Goal: Task Accomplishment & Management: Use online tool/utility

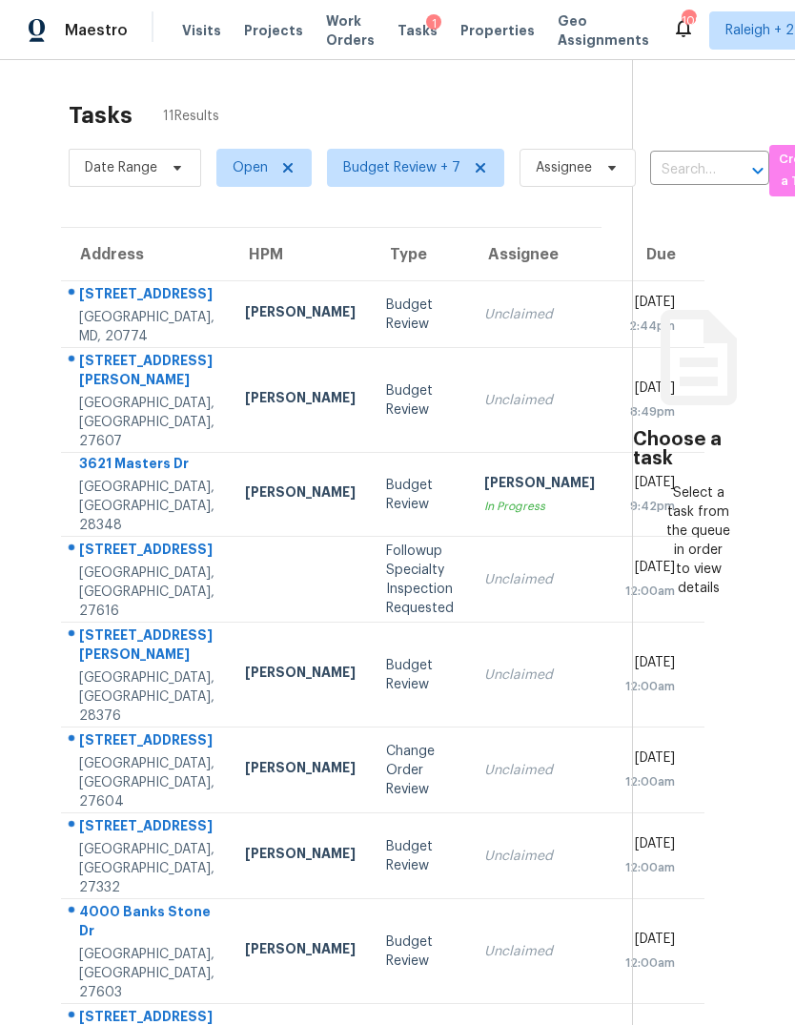
scroll to position [0, 22]
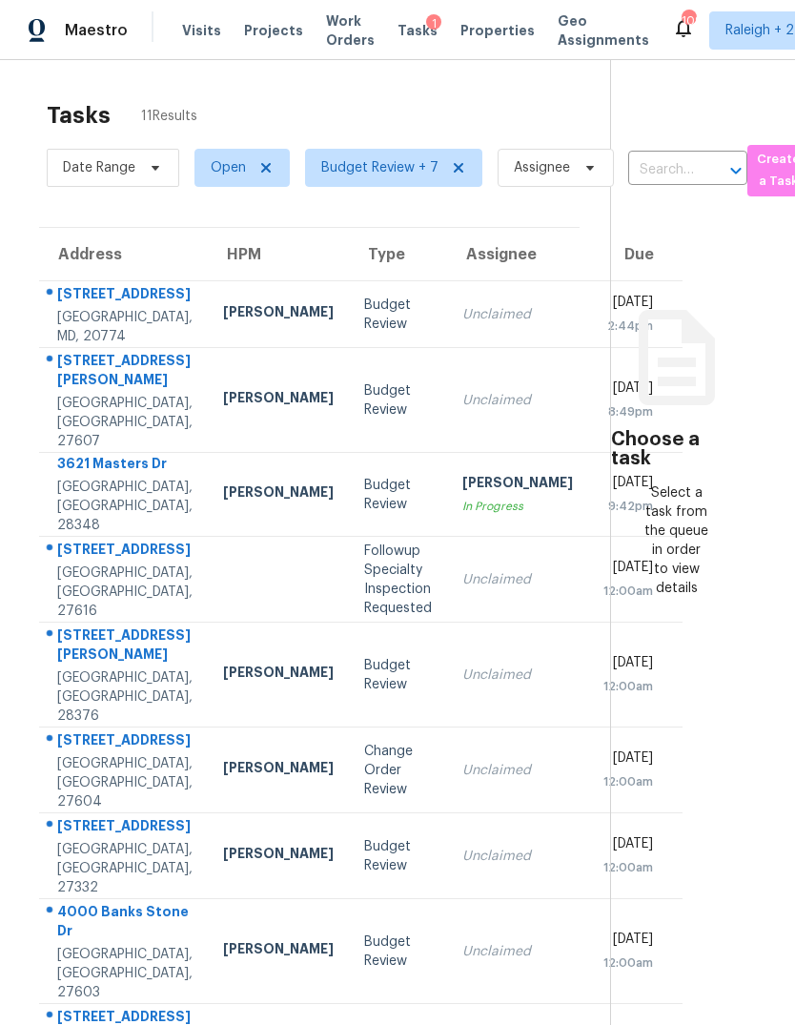
click at [462, 499] on div "In Progress" at bounding box center [517, 506] width 111 height 19
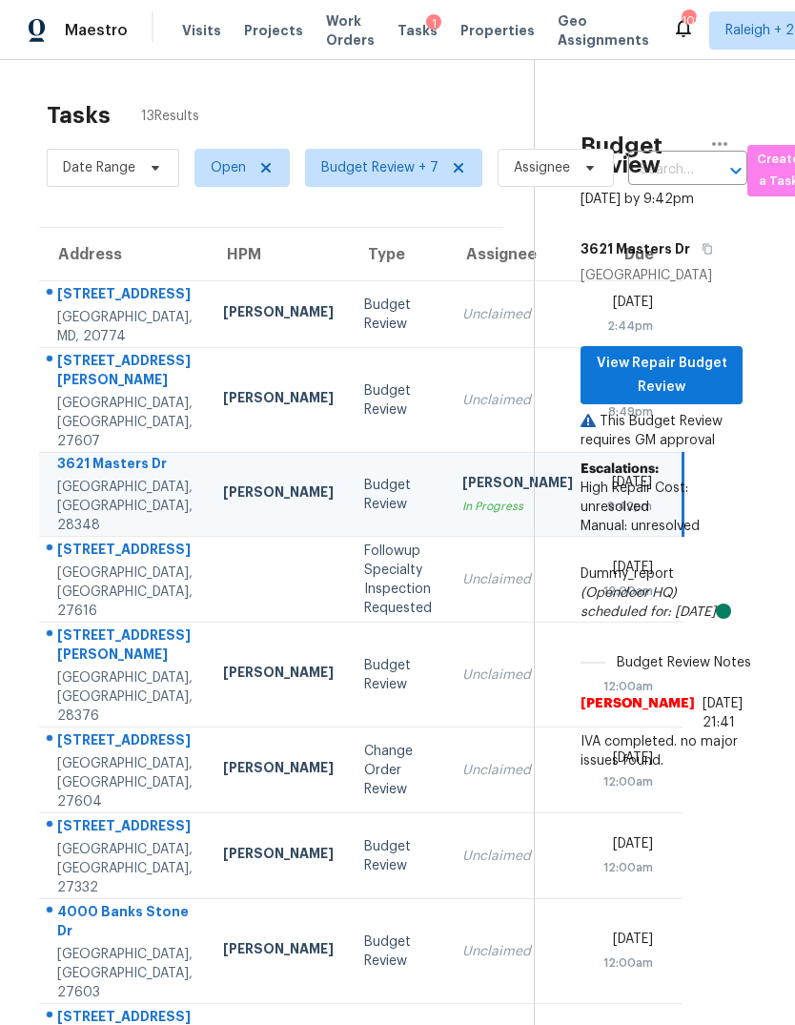
click at [462, 473] on div "[PERSON_NAME]" at bounding box center [517, 485] width 111 height 24
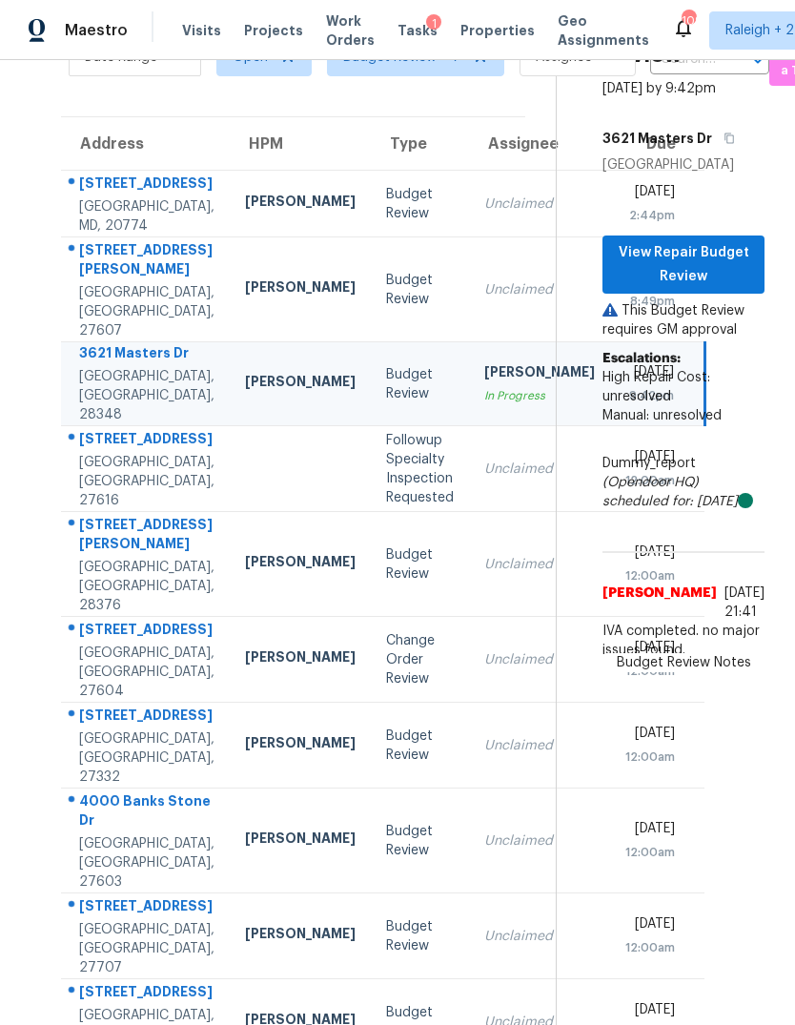
scroll to position [110, 0]
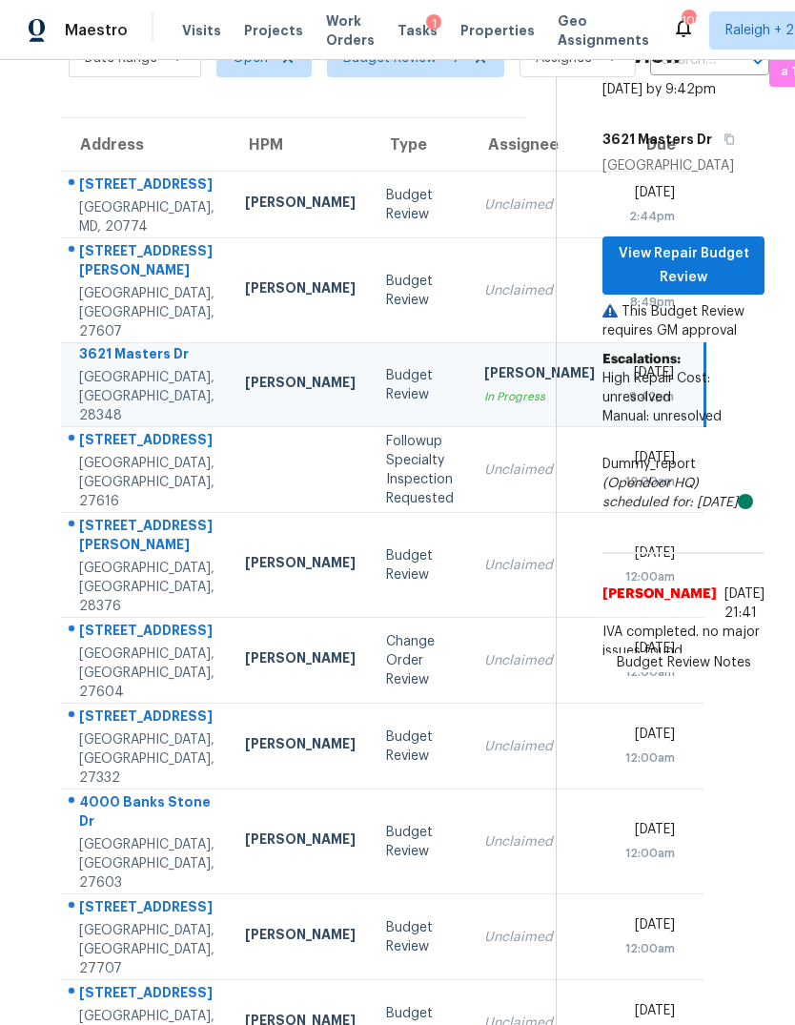
click at [484, 573] on div "Unclaimed" at bounding box center [539, 565] width 111 height 19
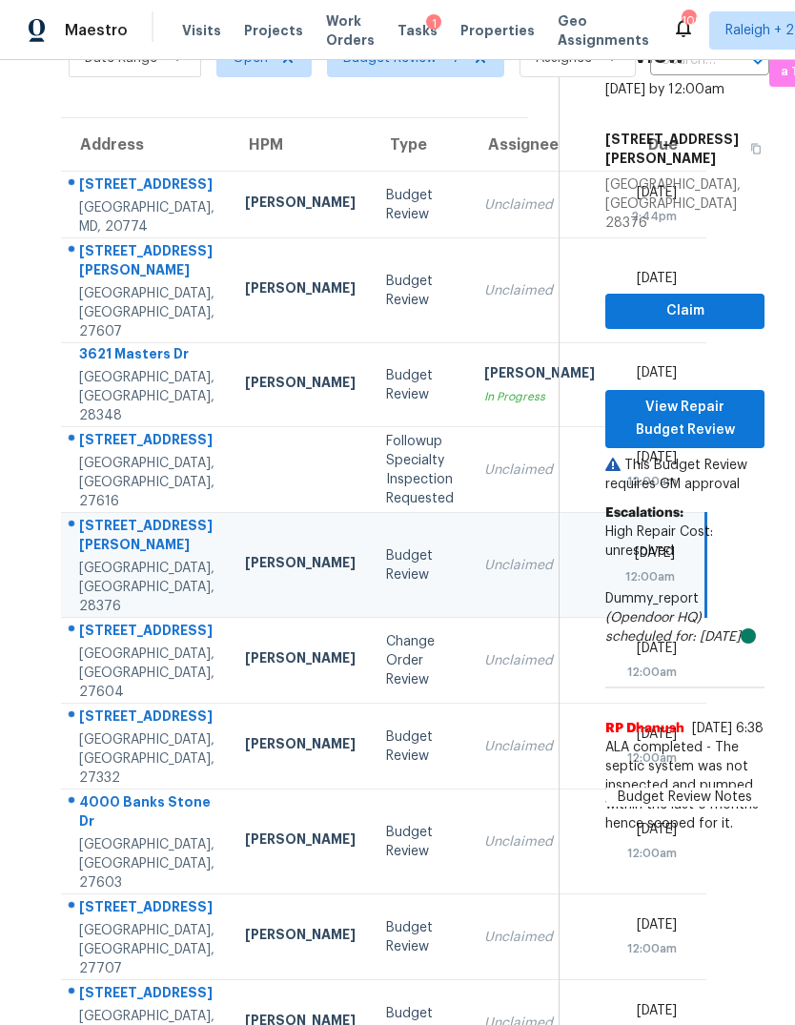
click at [469, 695] on td "Unclaimed" at bounding box center [539, 661] width 141 height 86
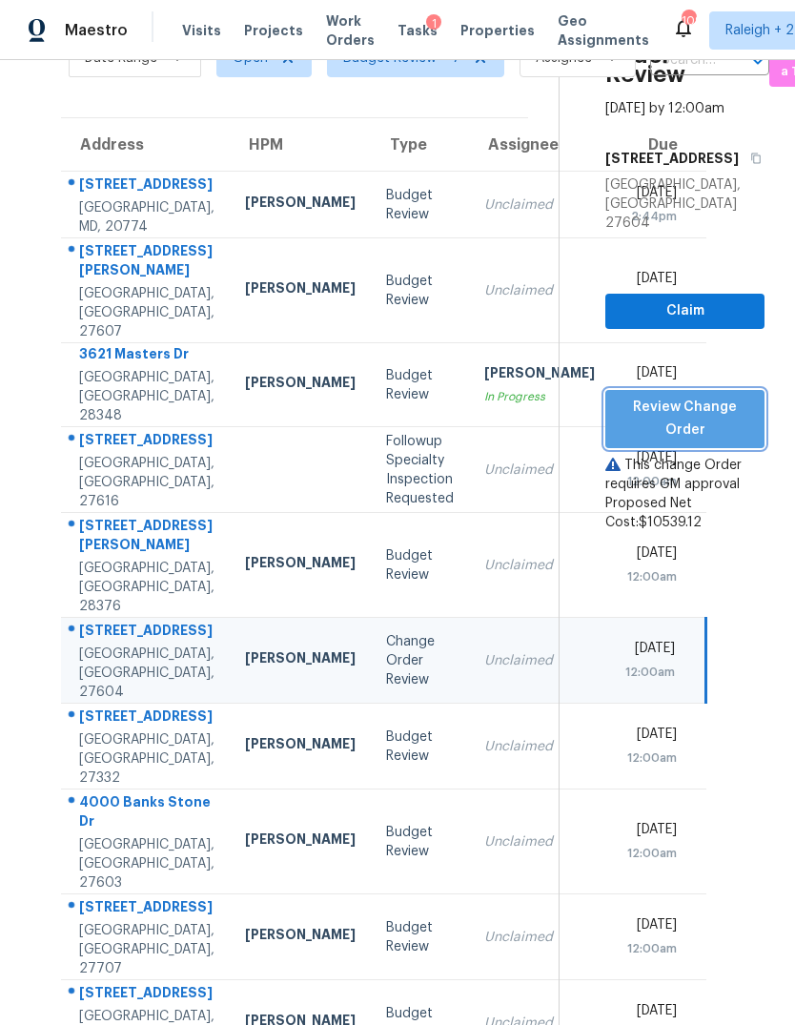
click at [734, 396] on span "Review Change Order" at bounding box center [685, 419] width 129 height 47
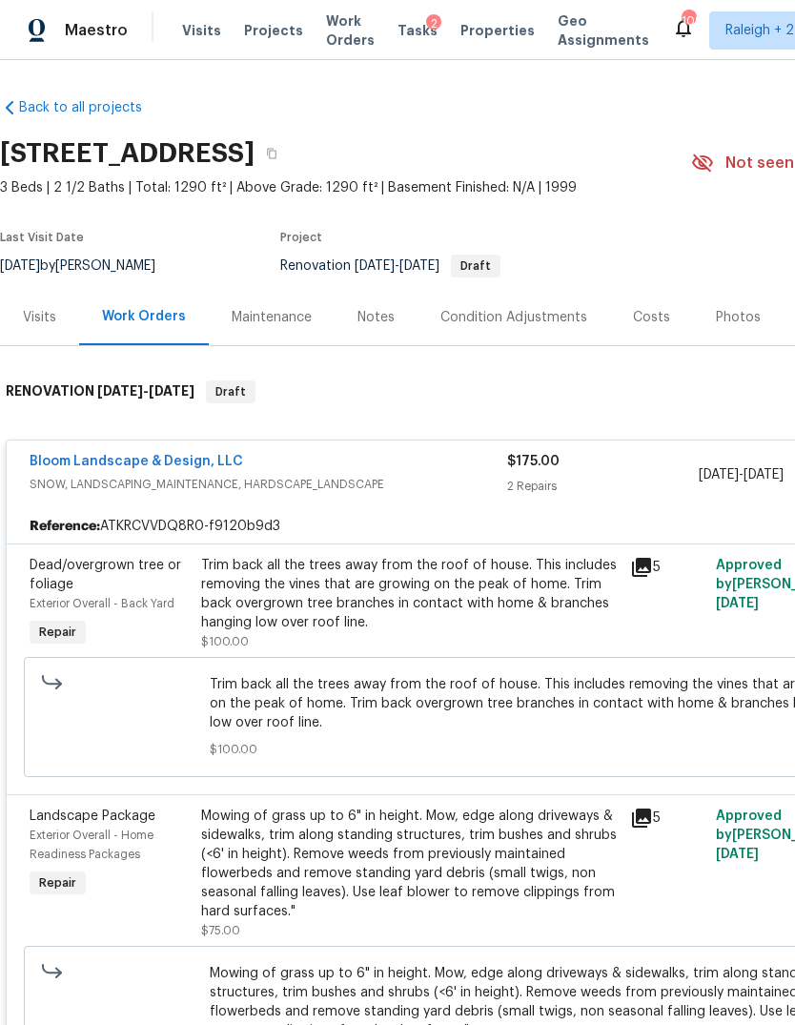
click at [388, 323] on div "Notes" at bounding box center [375, 317] width 37 height 19
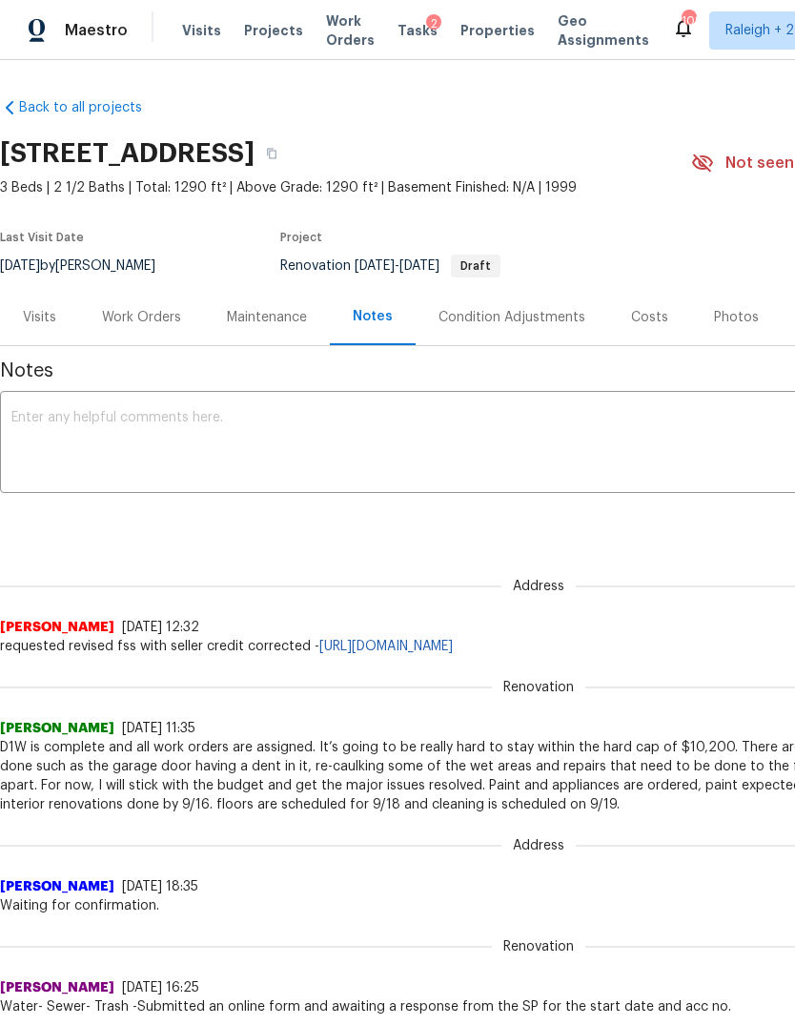
click at [158, 321] on div "Work Orders" at bounding box center [141, 317] width 79 height 19
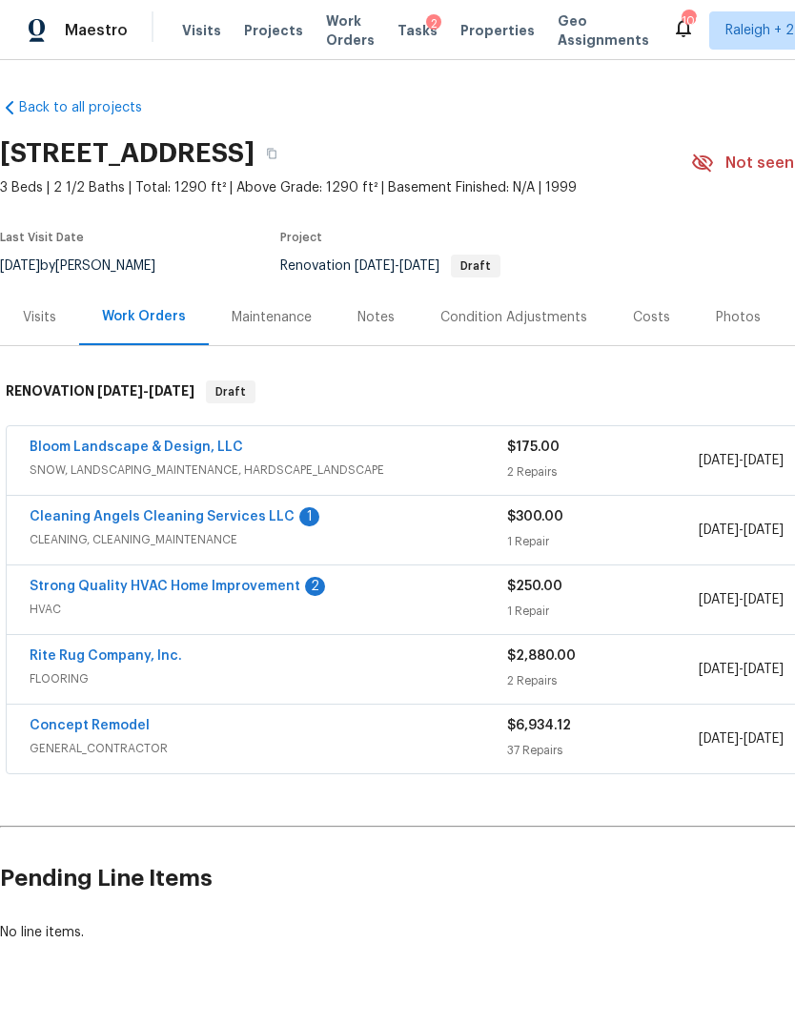
click at [444, 443] on div "Bloom Landscape & Design, LLC" at bounding box center [269, 449] width 478 height 23
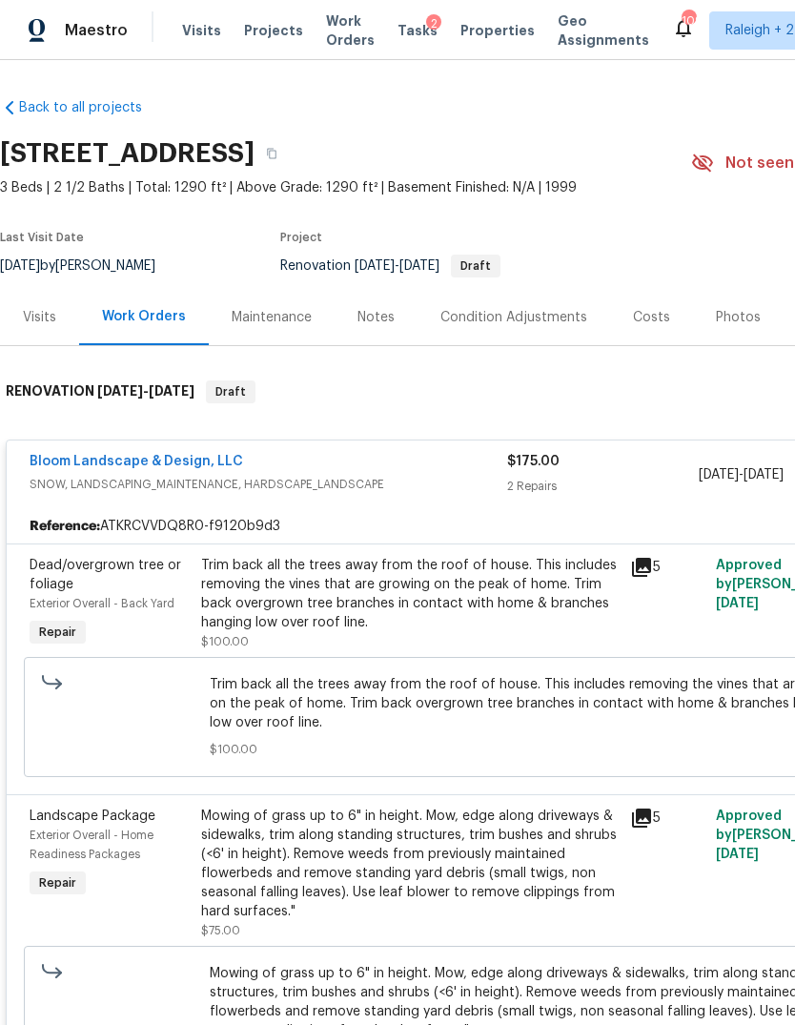
click at [305, 458] on div "Bloom Landscape & Design, LLC" at bounding box center [269, 463] width 478 height 23
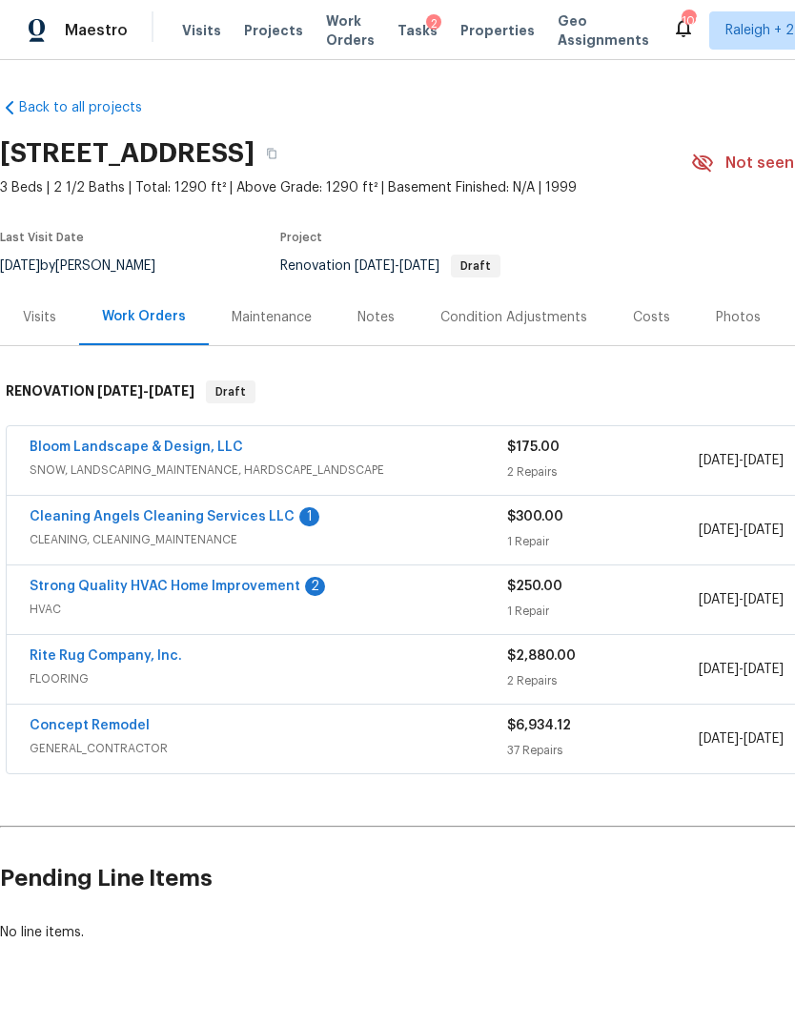
click at [404, 523] on div "Cleaning Angels Cleaning Services LLC 1" at bounding box center [269, 518] width 478 height 23
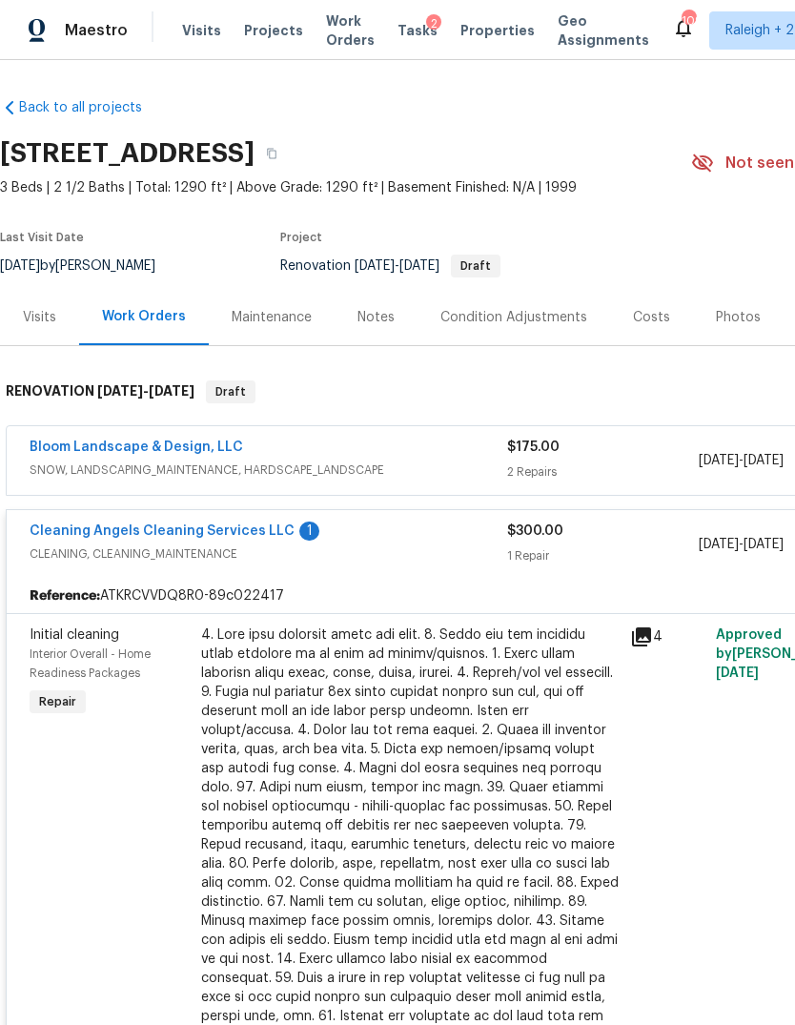
click at [246, 529] on link "Cleaning Angels Cleaning Services LLC" at bounding box center [162, 530] width 265 height 13
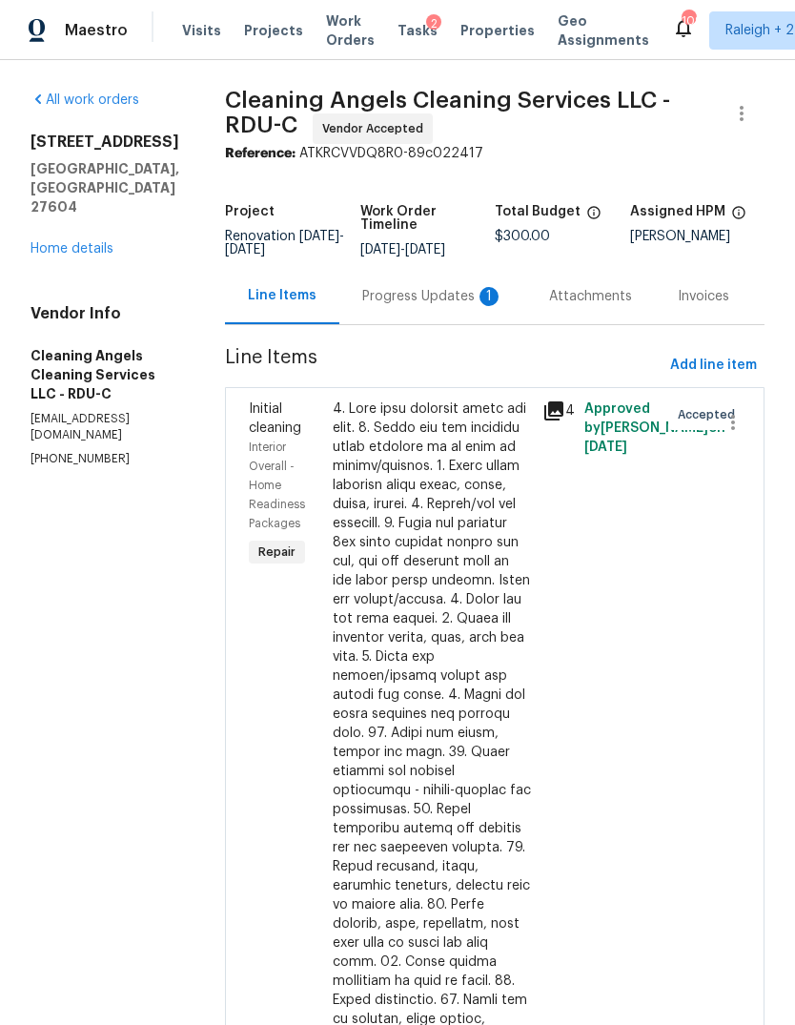
click at [465, 306] on div "Progress Updates 1" at bounding box center [432, 296] width 141 height 19
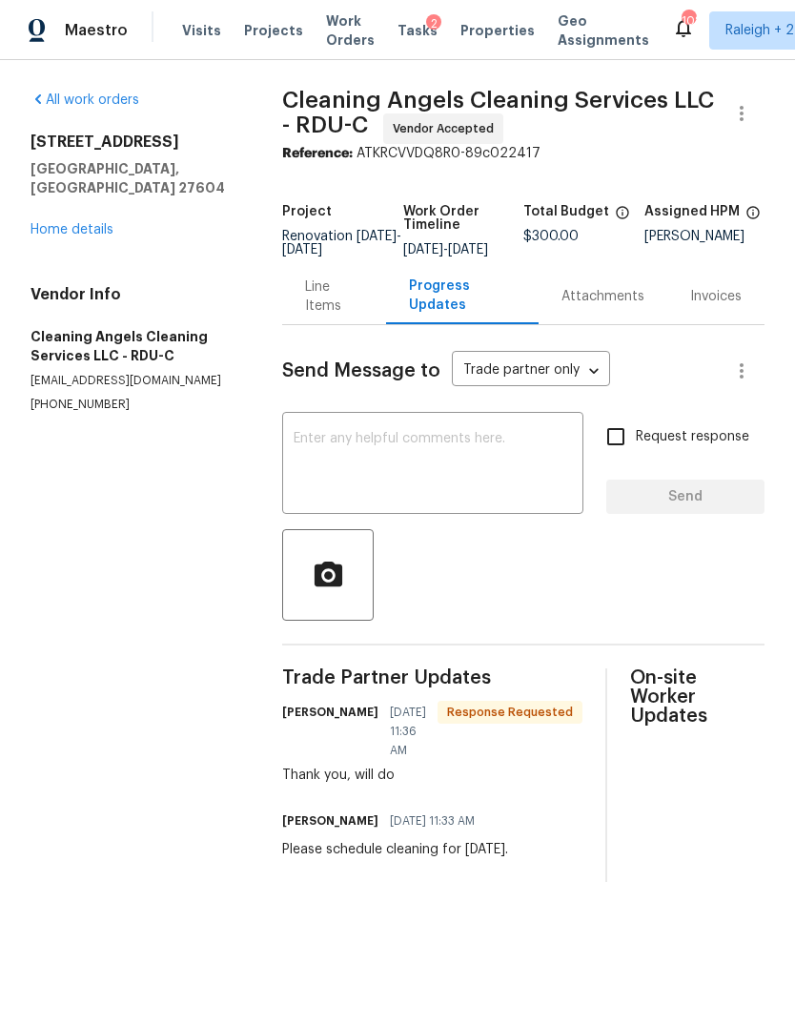
click at [106, 223] on link "Home details" at bounding box center [72, 229] width 83 height 13
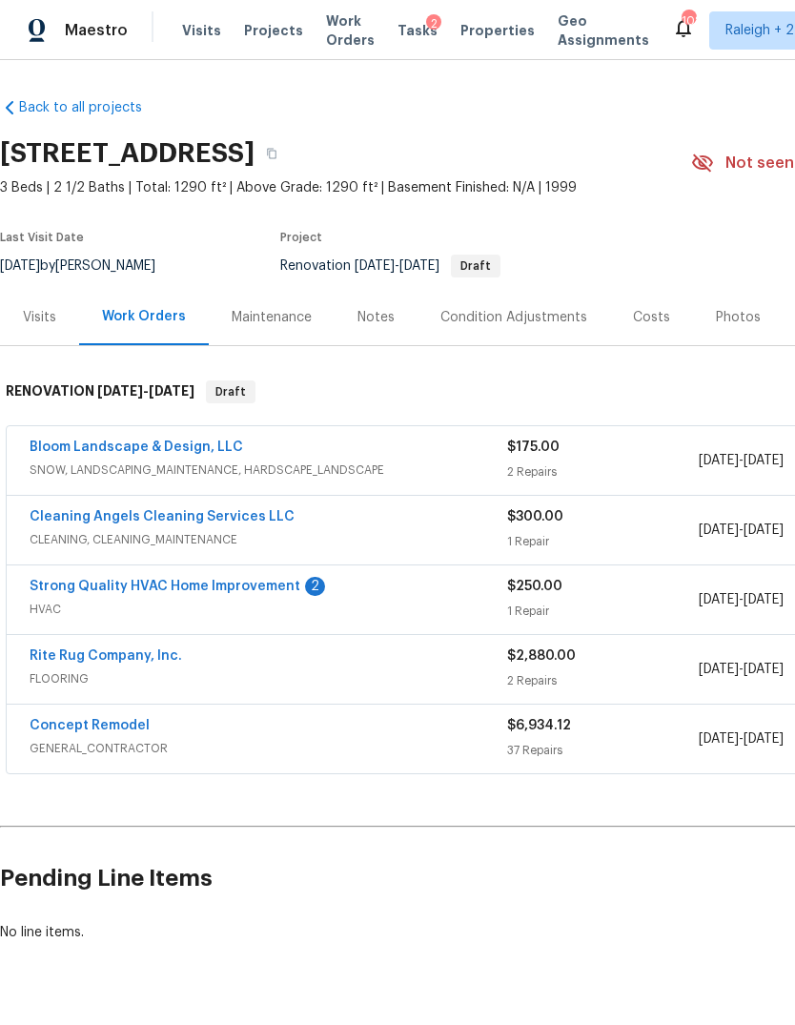
click at [646, 324] on div "Costs" at bounding box center [651, 317] width 37 height 19
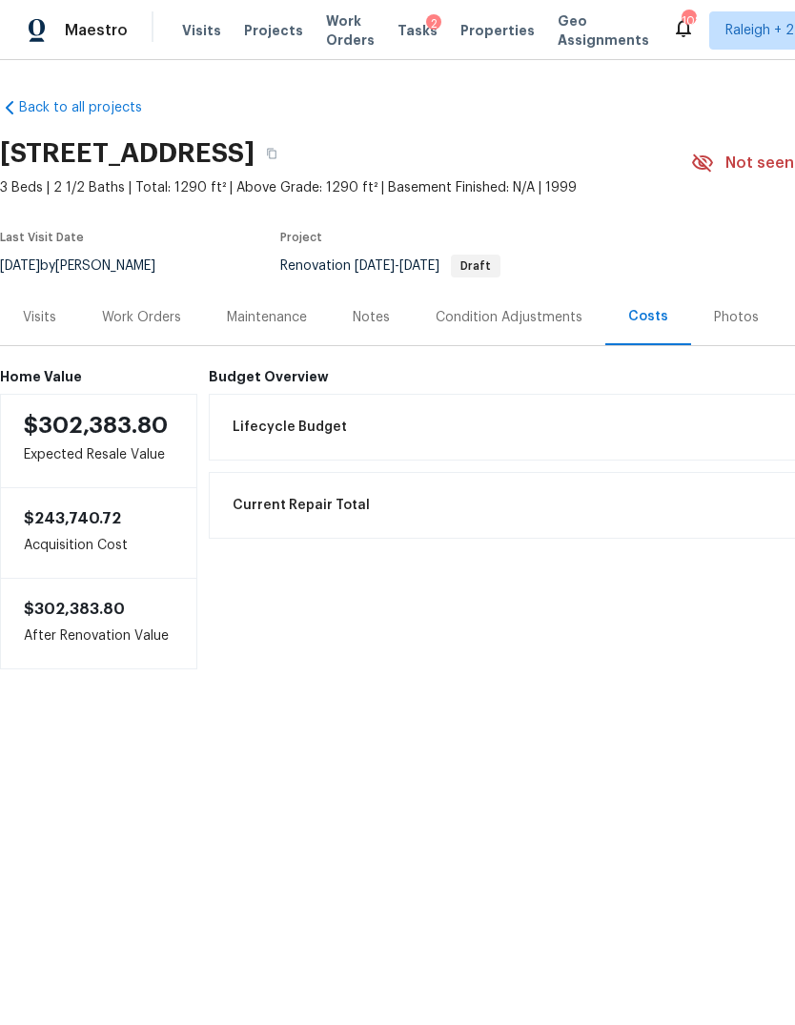
click at [156, 317] on div "Work Orders" at bounding box center [141, 317] width 79 height 19
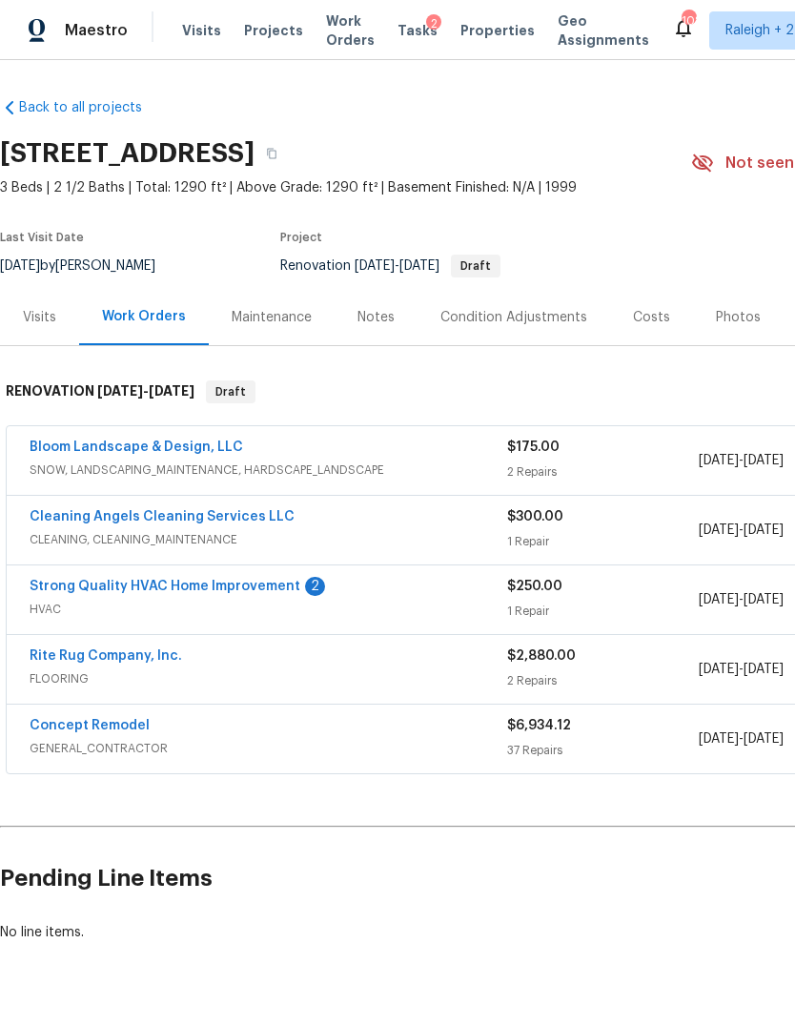
click at [411, 596] on div "Strong Quality HVAC Home Improvement 2" at bounding box center [269, 588] width 478 height 23
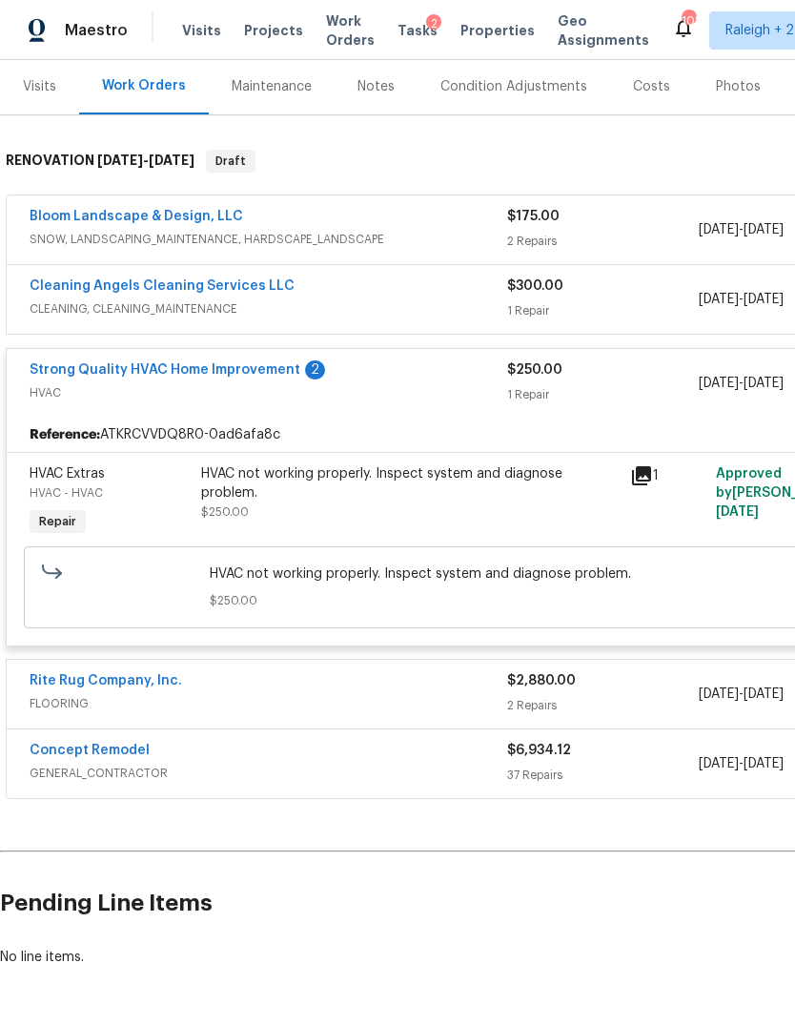
scroll to position [231, 0]
click at [267, 374] on link "Strong Quality HVAC Home Improvement" at bounding box center [165, 369] width 271 height 13
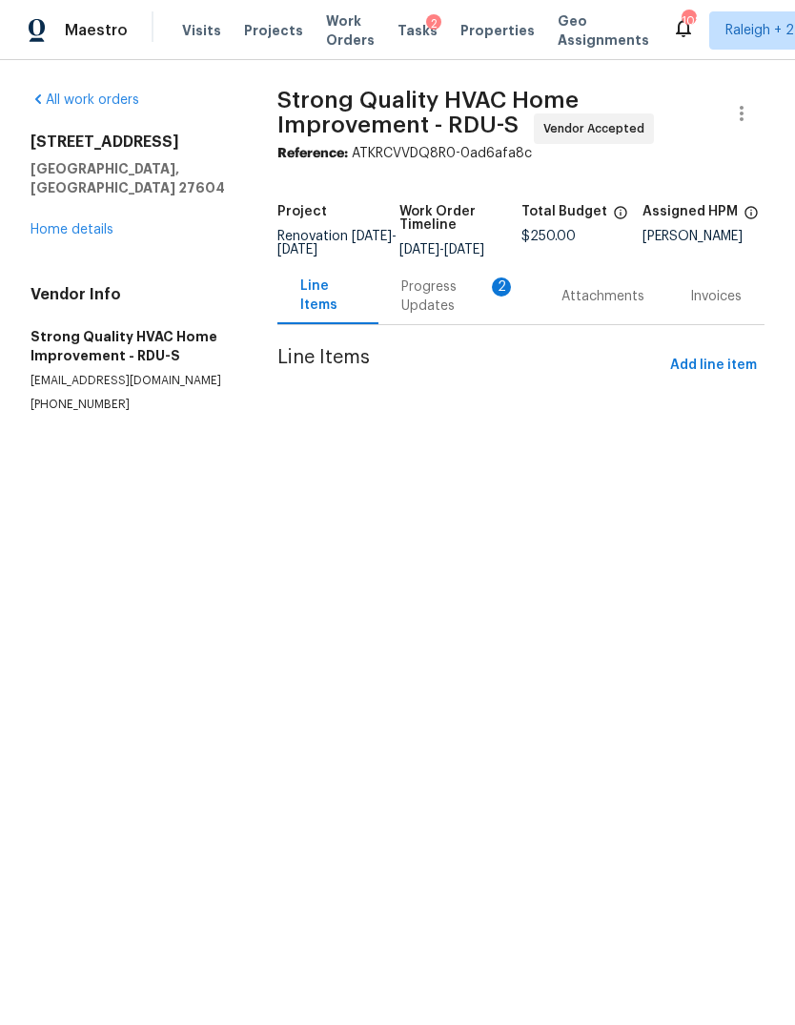
click at [423, 316] on div "Progress Updates 2" at bounding box center [458, 296] width 114 height 38
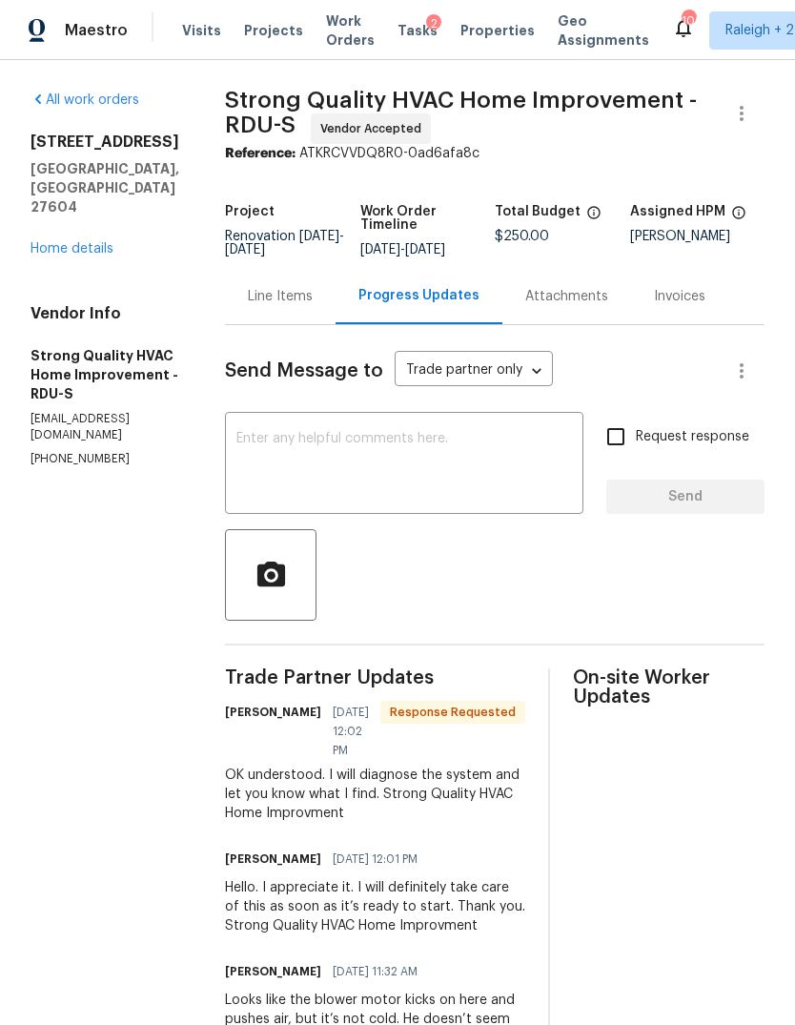
click at [306, 287] on div "Line Items" at bounding box center [280, 296] width 65 height 19
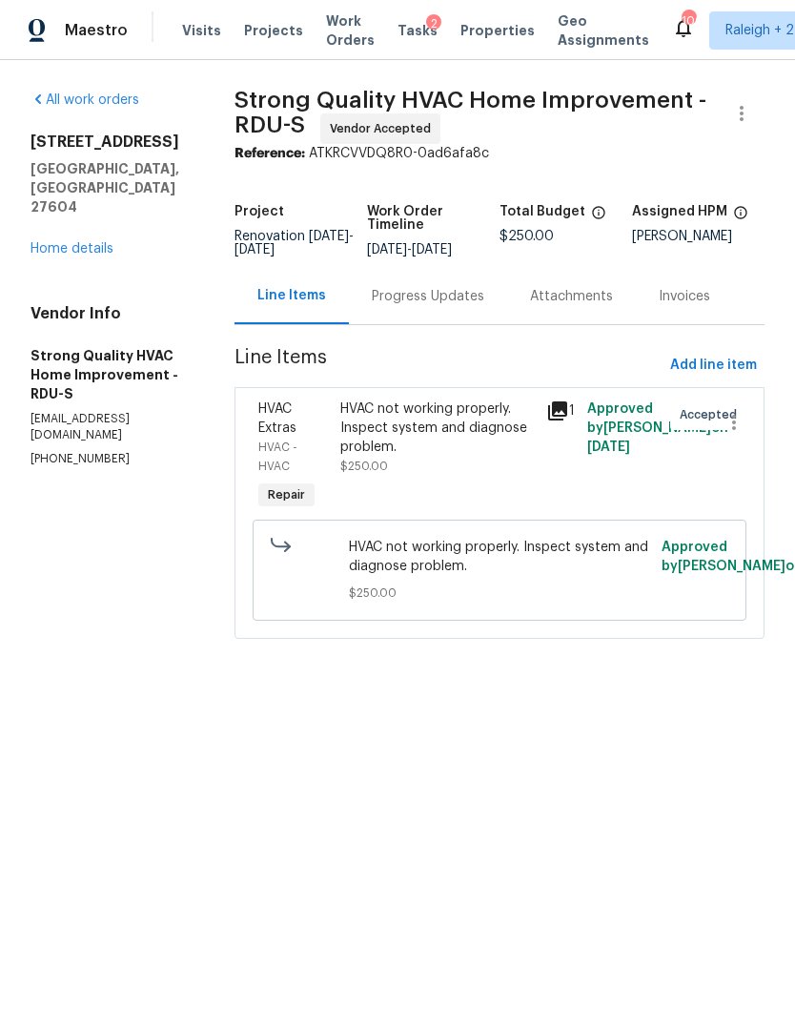
click at [99, 242] on link "Home details" at bounding box center [72, 248] width 83 height 13
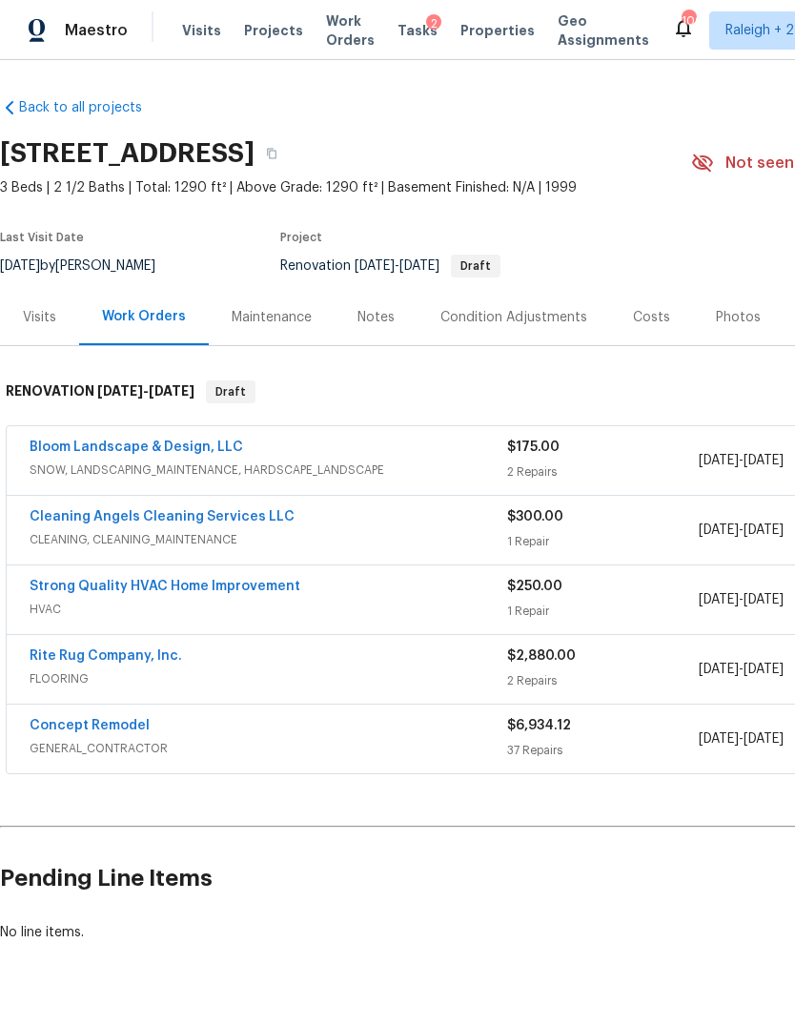
click at [413, 661] on div "Rite Rug Company, Inc." at bounding box center [269, 657] width 478 height 23
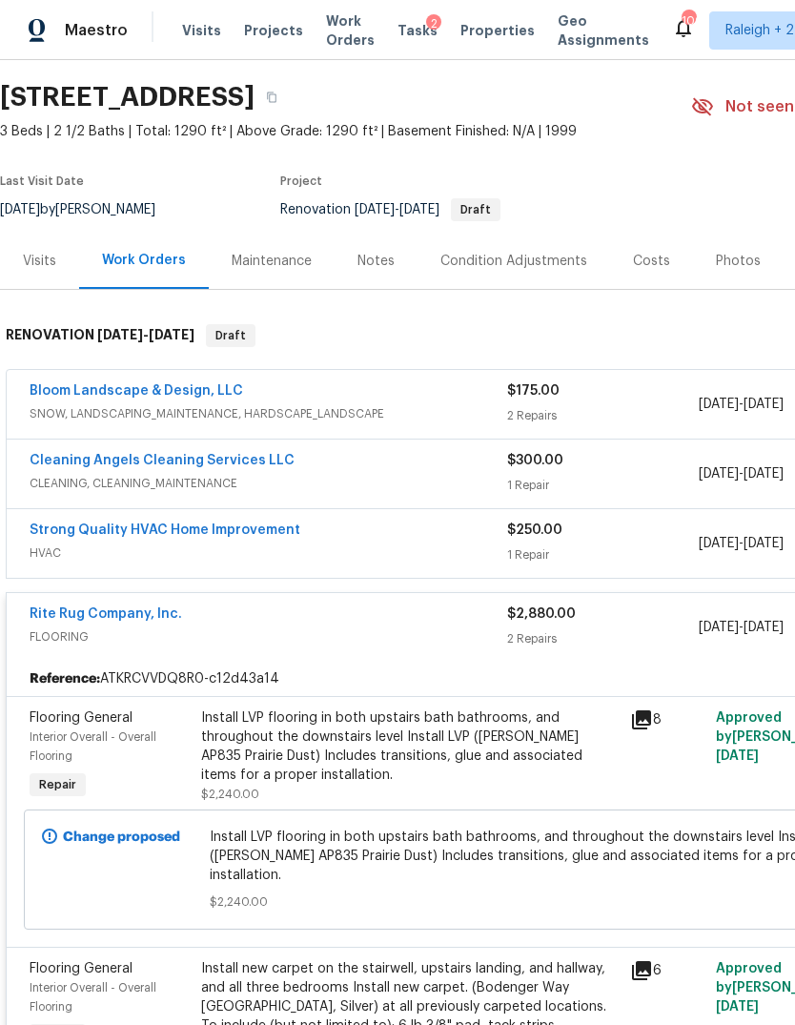
scroll to position [56, 0]
click at [296, 626] on div "Rite Rug Company, Inc." at bounding box center [269, 615] width 478 height 23
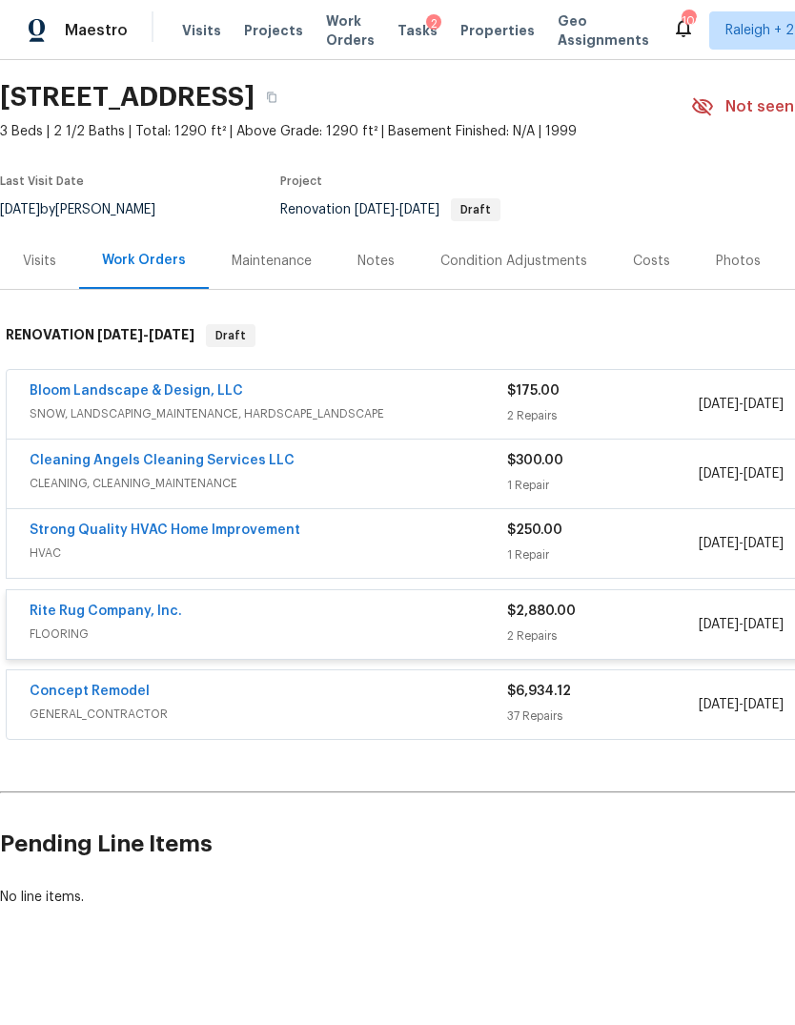
scroll to position [0, 0]
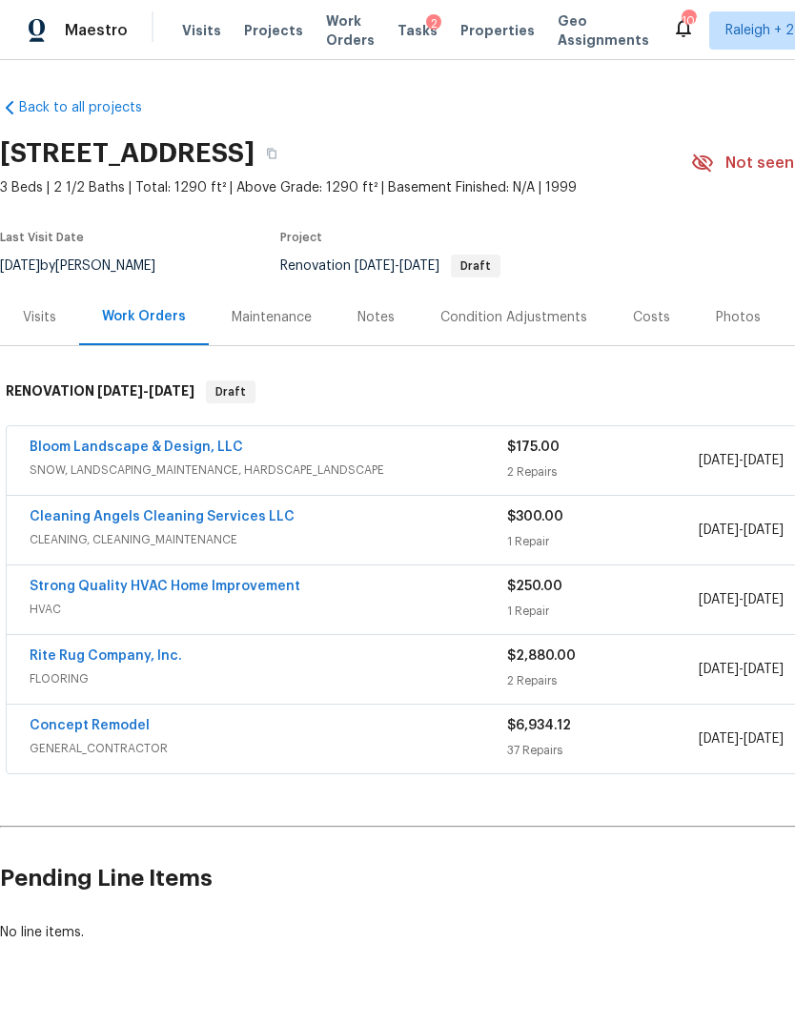
click at [331, 734] on div "Concept Remodel" at bounding box center [269, 727] width 478 height 23
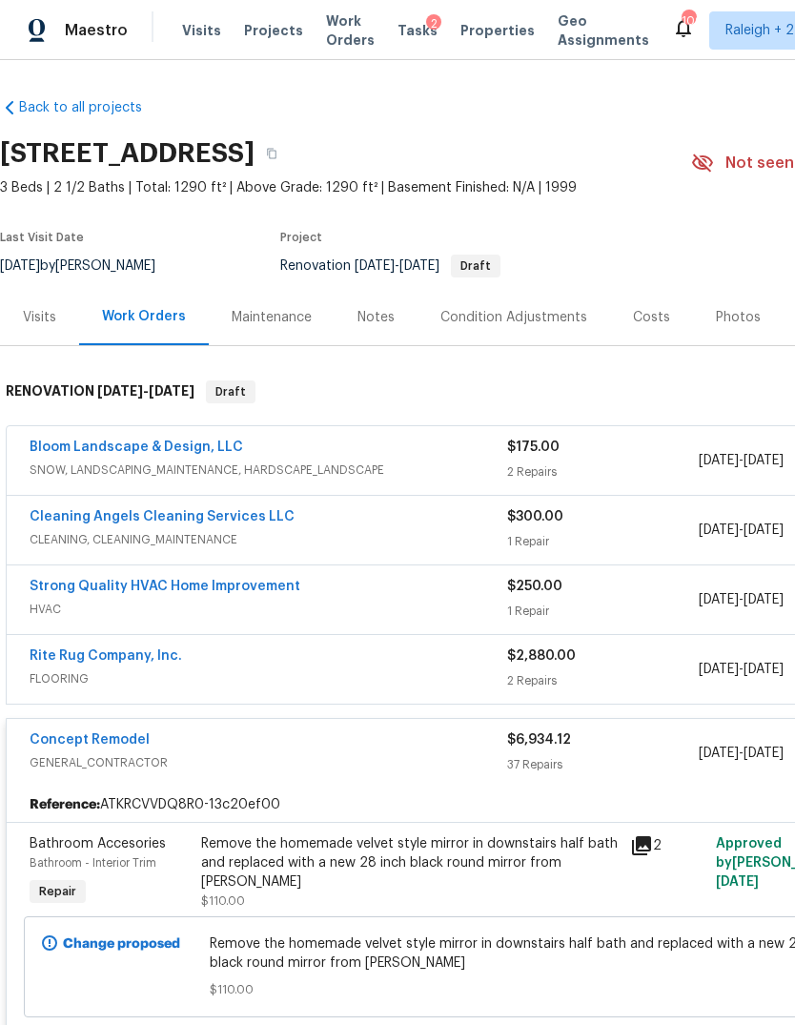
click at [414, 39] on div "Tasks 2" at bounding box center [418, 31] width 40 height 20
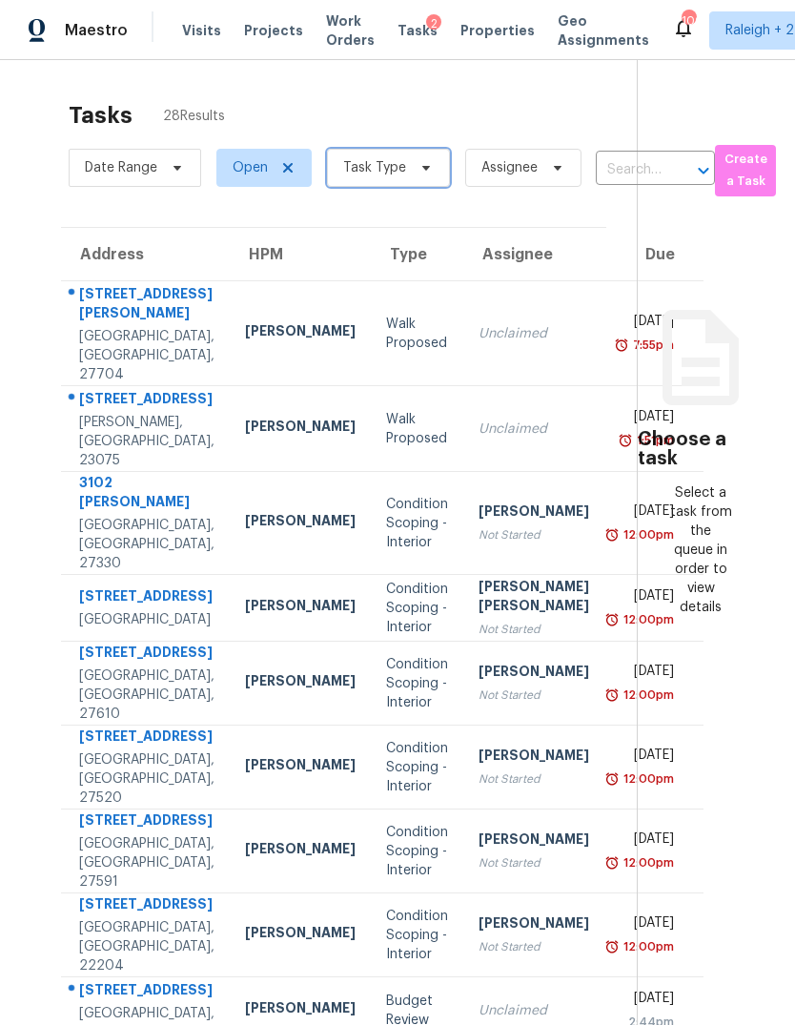
click at [419, 171] on icon at bounding box center [426, 167] width 15 height 15
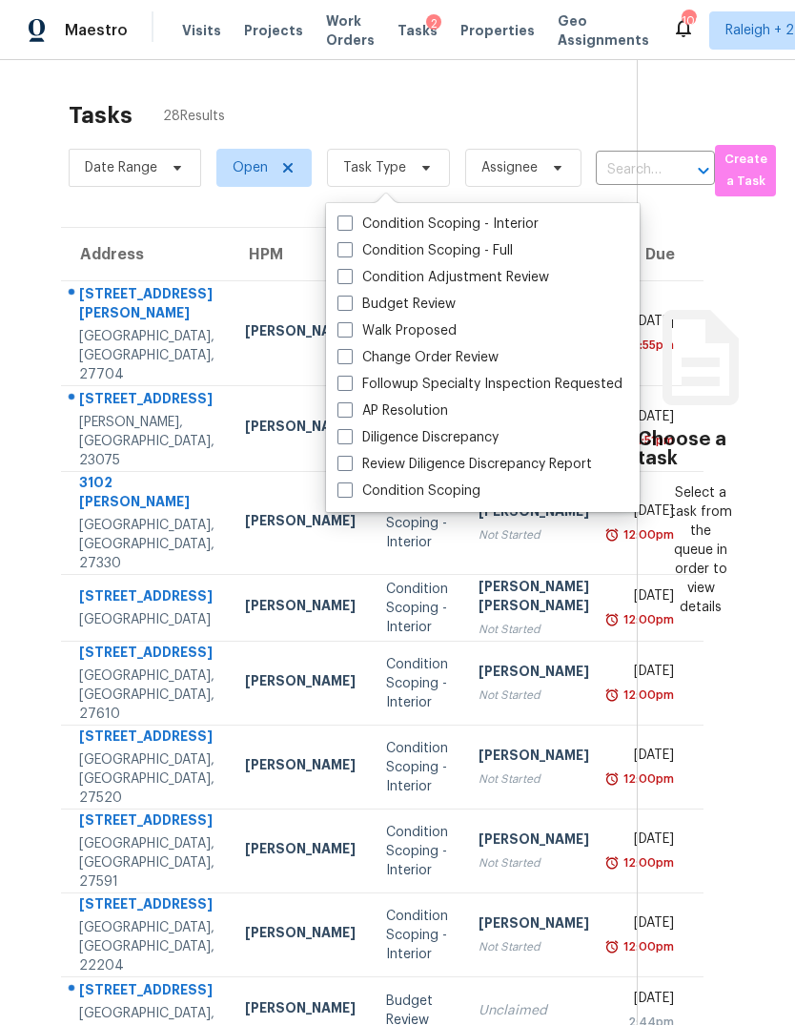
click at [414, 300] on label "Budget Review" at bounding box center [396, 304] width 118 height 19
click at [350, 300] on input "Budget Review" at bounding box center [343, 301] width 12 height 12
checkbox input "true"
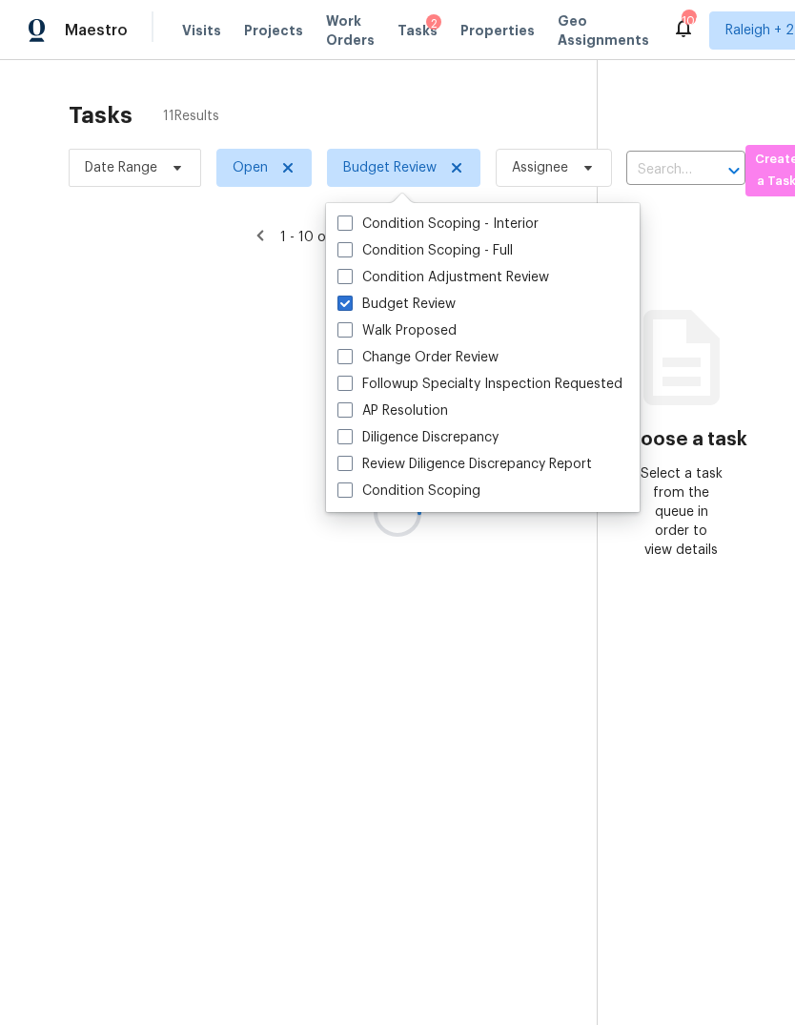
click at [440, 280] on label "Condition Adjustment Review" at bounding box center [443, 277] width 212 height 19
click at [350, 280] on input "Condition Adjustment Review" at bounding box center [343, 274] width 12 height 12
checkbox input "true"
click at [456, 365] on label "Change Order Review" at bounding box center [417, 357] width 161 height 19
click at [350, 360] on input "Change Order Review" at bounding box center [343, 354] width 12 height 12
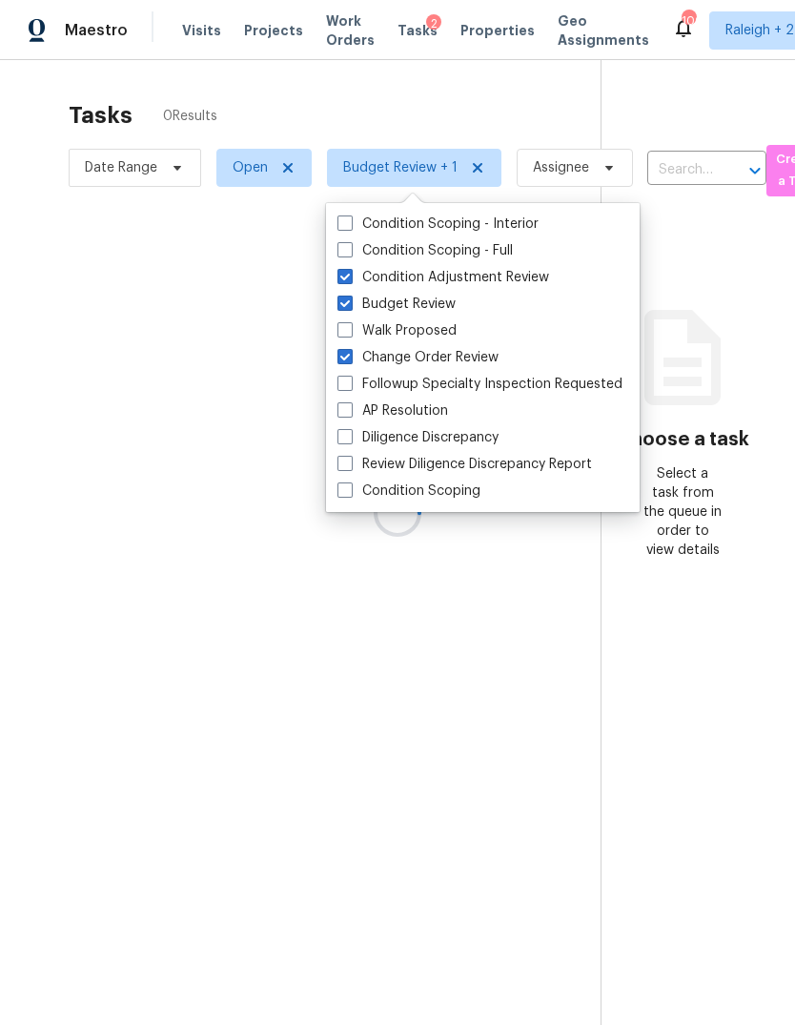
checkbox input "true"
click at [357, 380] on label "Followup Specialty Inspection Requested" at bounding box center [479, 384] width 285 height 19
click at [350, 380] on input "Followup Specialty Inspection Requested" at bounding box center [343, 381] width 12 height 12
checkbox input "true"
click at [353, 419] on label "AP Resolution" at bounding box center [392, 410] width 111 height 19
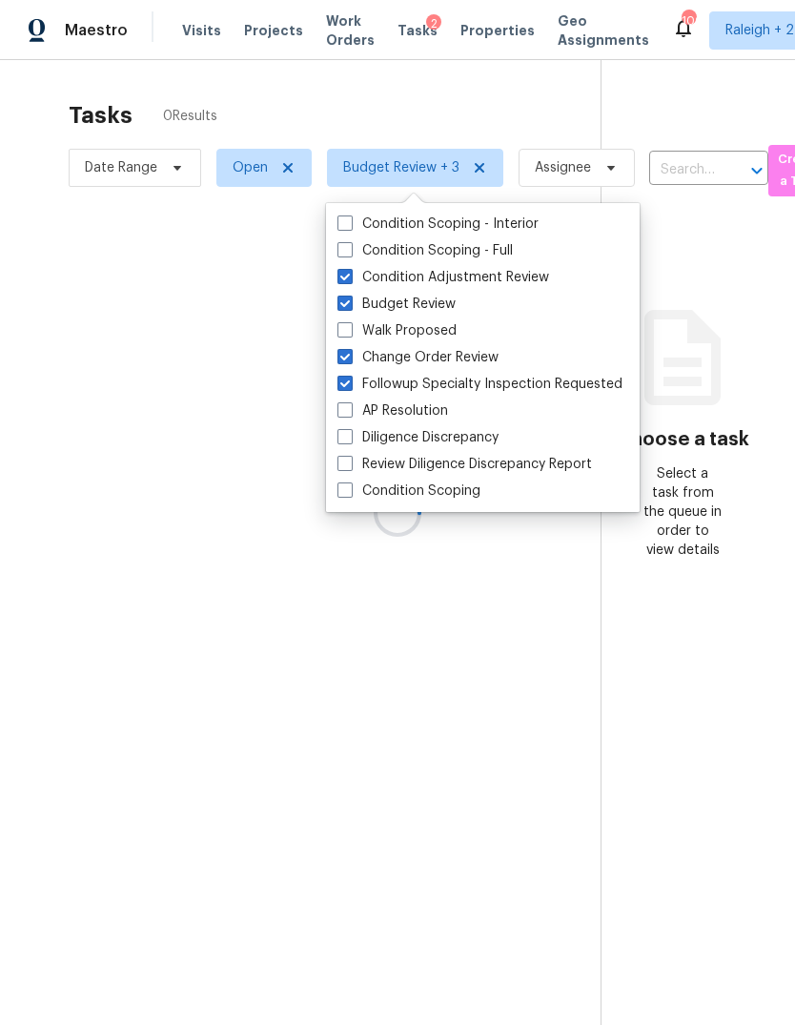
click at [350, 414] on input "AP Resolution" at bounding box center [343, 407] width 12 height 12
checkbox input "true"
click at [356, 443] on label "Diligence Discrepancy" at bounding box center [417, 437] width 161 height 19
click at [350, 440] on input "Diligence Discrepancy" at bounding box center [343, 434] width 12 height 12
checkbox input "true"
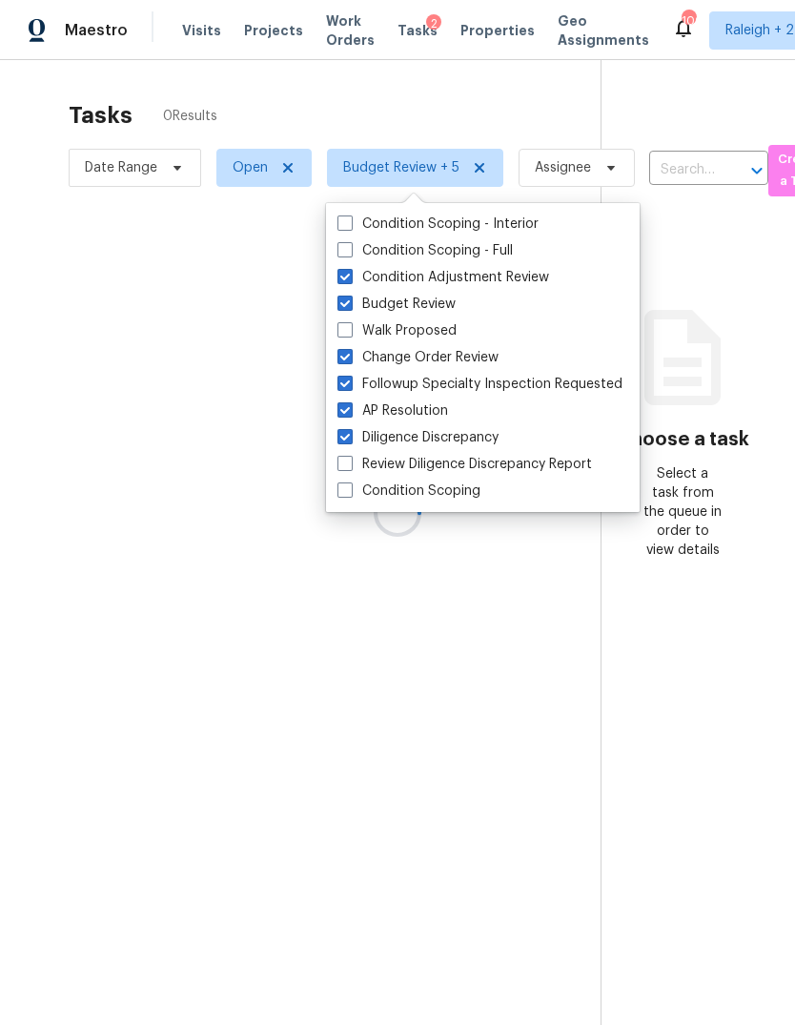
click at [360, 461] on label "Review Diligence Discrepancy Report" at bounding box center [464, 464] width 255 height 19
click at [350, 461] on input "Review Diligence Discrepancy Report" at bounding box center [343, 461] width 12 height 12
checkbox input "true"
click at [359, 496] on label "Condition Scoping" at bounding box center [408, 490] width 143 height 19
click at [350, 494] on input "Condition Scoping" at bounding box center [343, 487] width 12 height 12
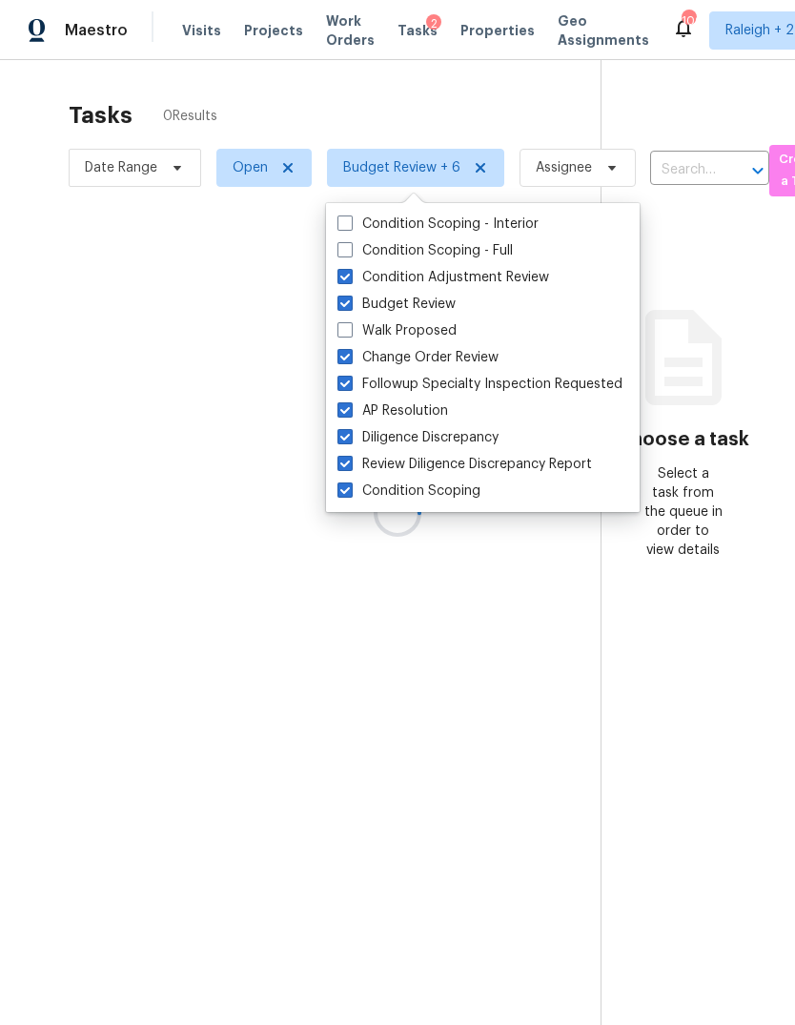
checkbox input "true"
click at [518, 102] on div at bounding box center [397, 512] width 795 height 1025
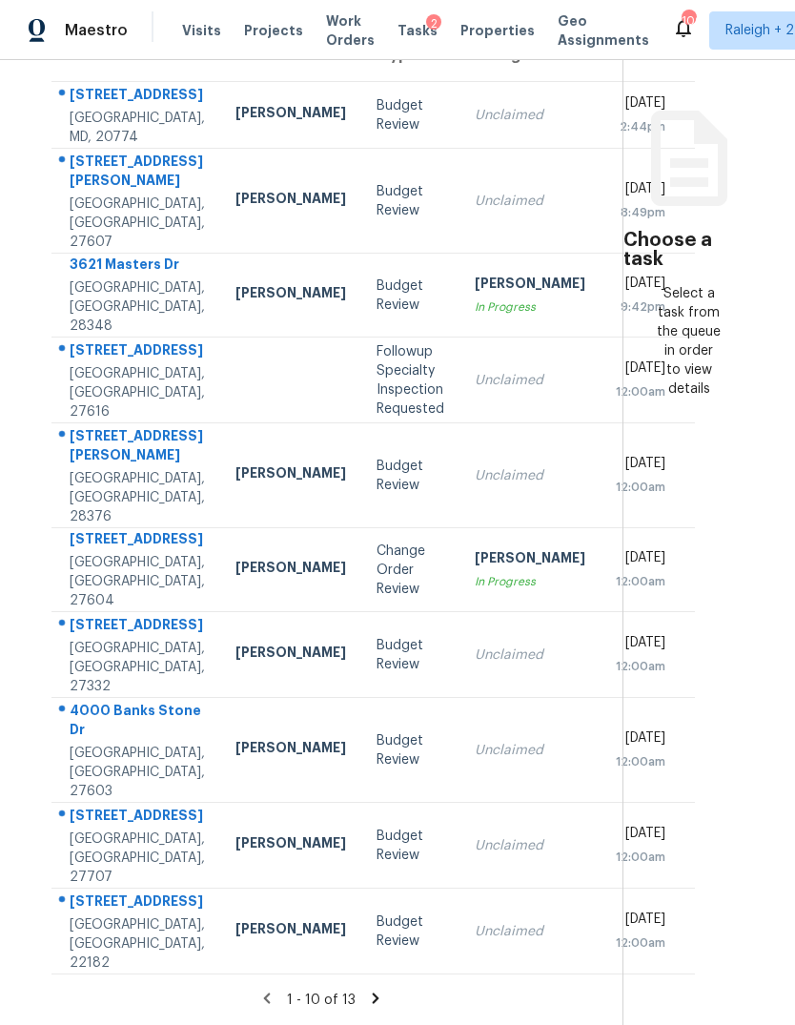
scroll to position [223, 10]
click at [459, 612] on td "Nicholas Russell In Progress" at bounding box center [529, 570] width 141 height 84
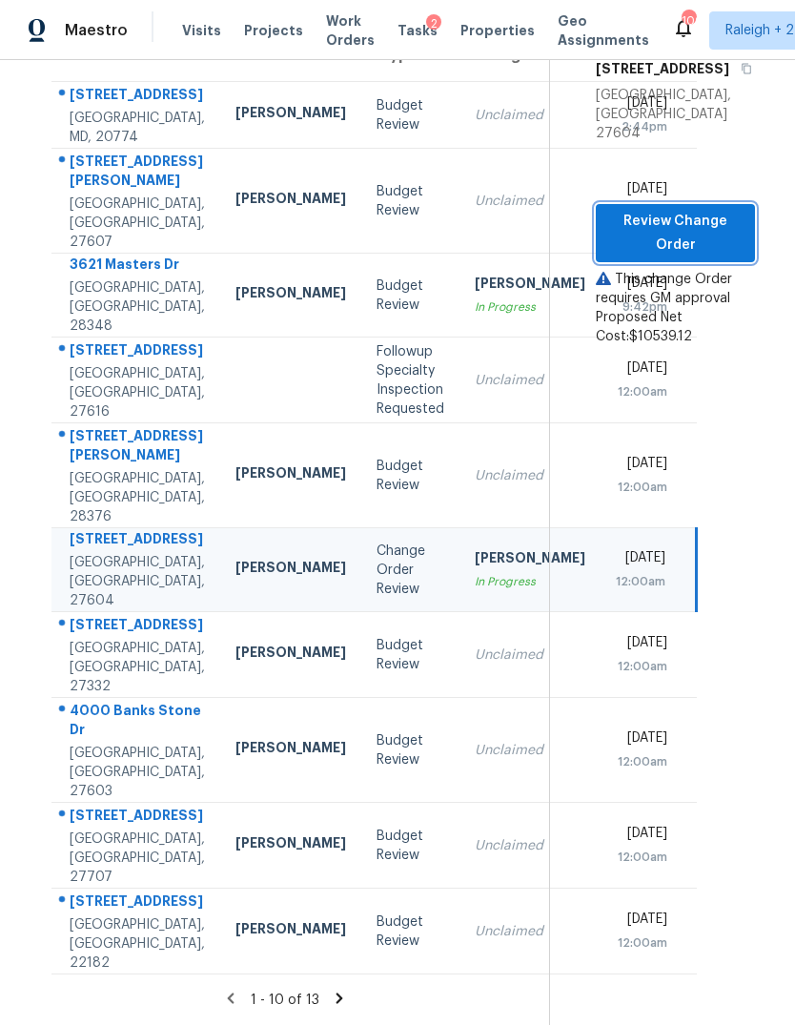
click at [724, 210] on span "Review Change Order" at bounding box center [675, 233] width 129 height 47
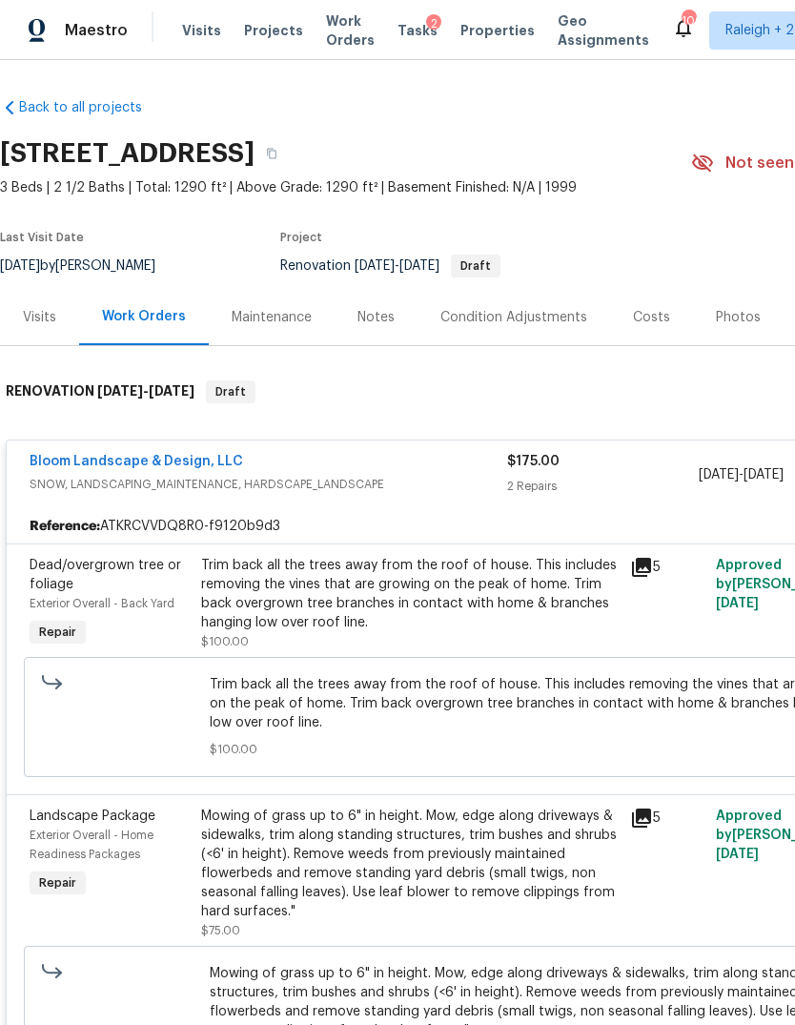
click at [195, 457] on link "Bloom Landscape & Design, LLC" at bounding box center [137, 461] width 214 height 13
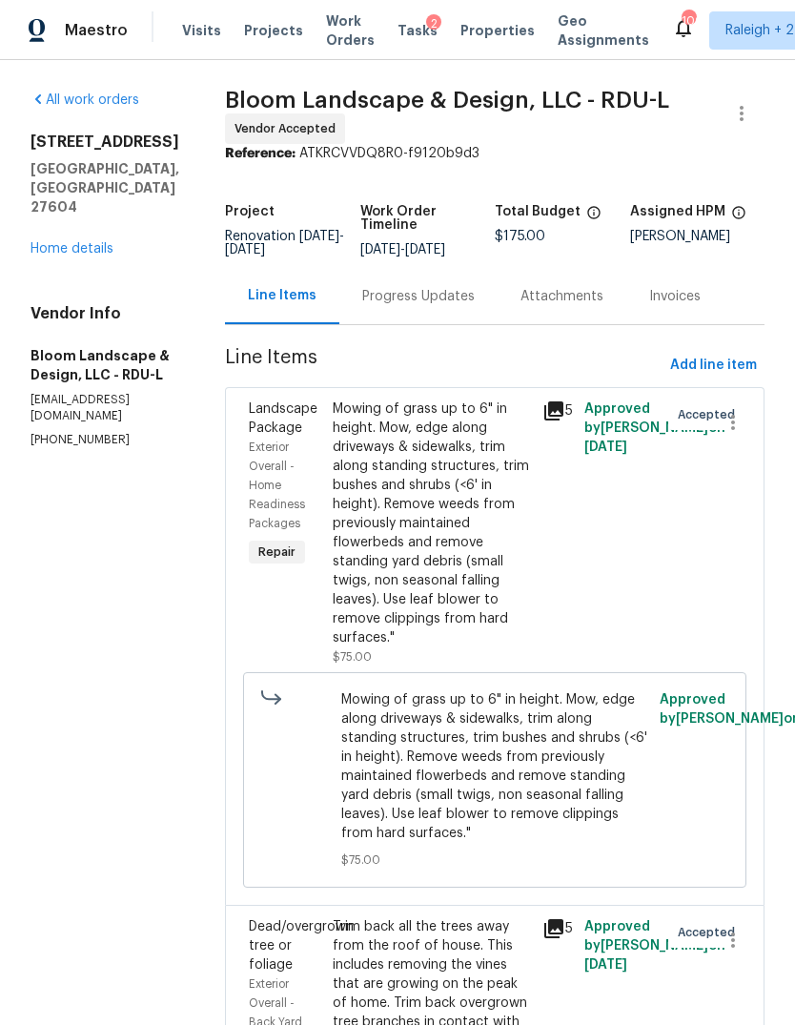
click at [102, 242] on link "Home details" at bounding box center [72, 248] width 83 height 13
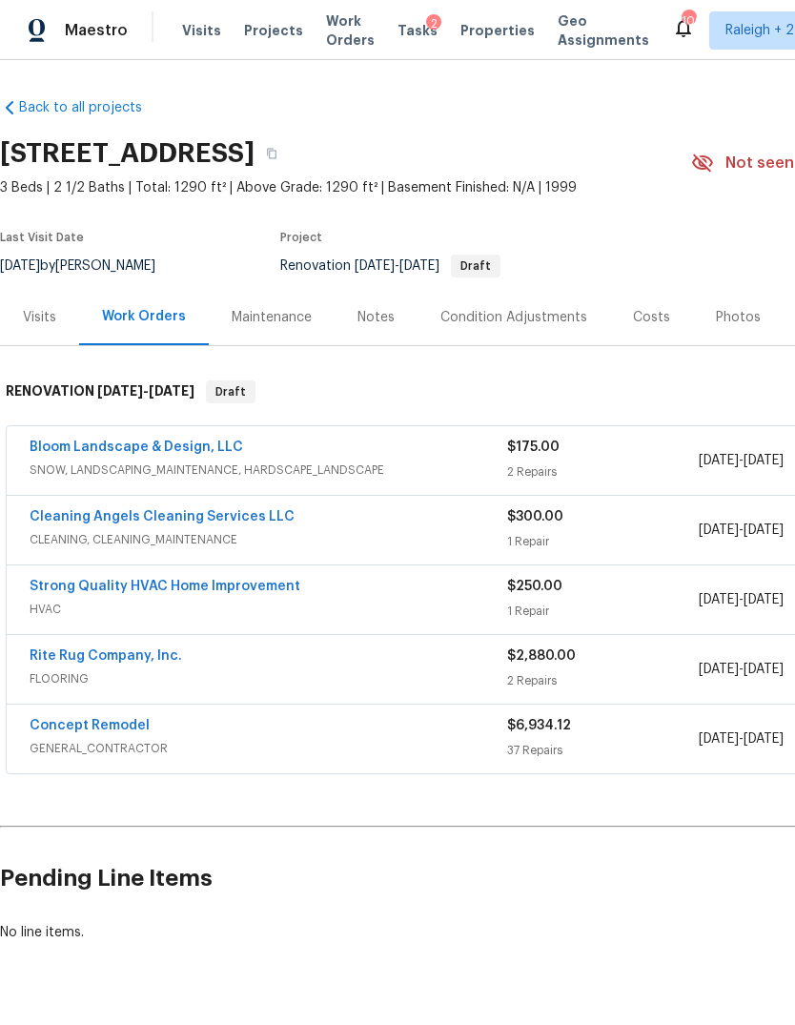
click at [107, 725] on link "Concept Remodel" at bounding box center [90, 725] width 120 height 13
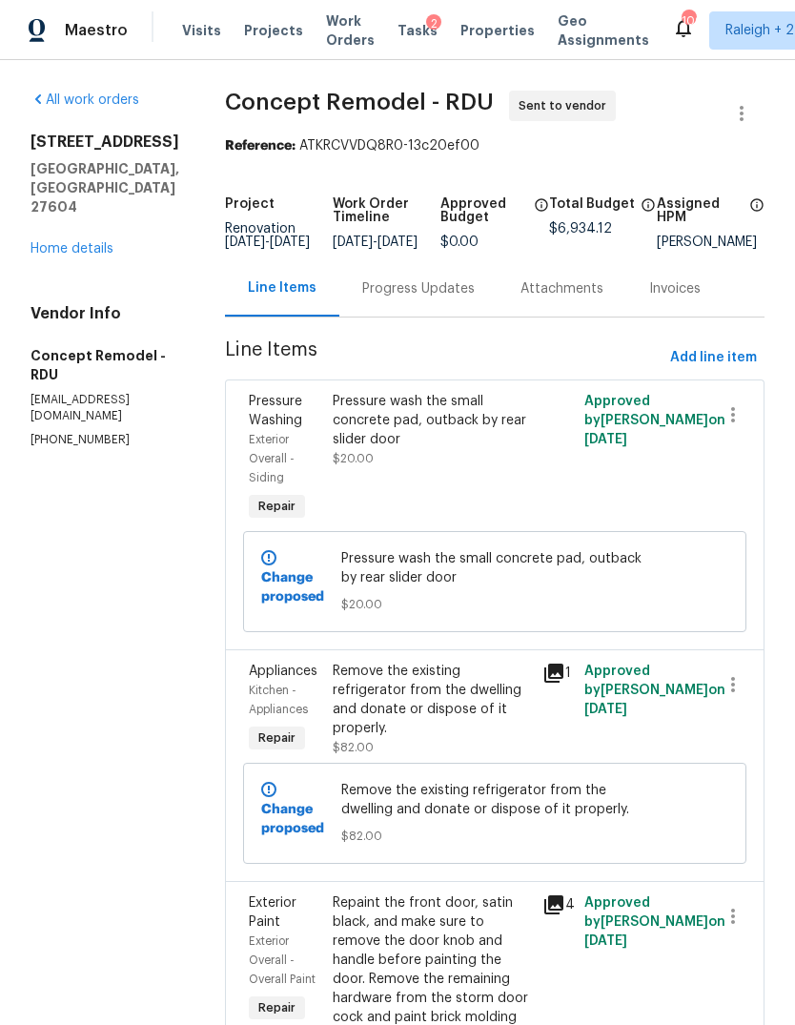
click at [428, 426] on div "Pressure wash the small concrete pad, outback by rear slider door" at bounding box center [432, 420] width 198 height 57
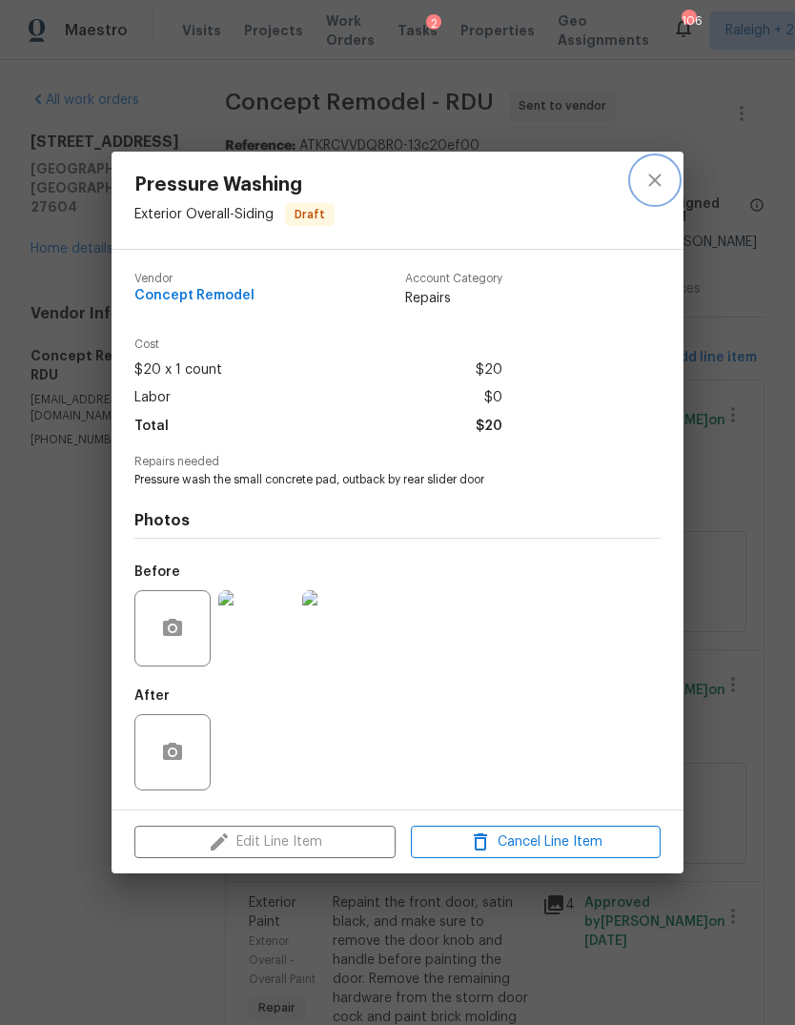
click at [657, 184] on icon "close" at bounding box center [654, 180] width 23 height 23
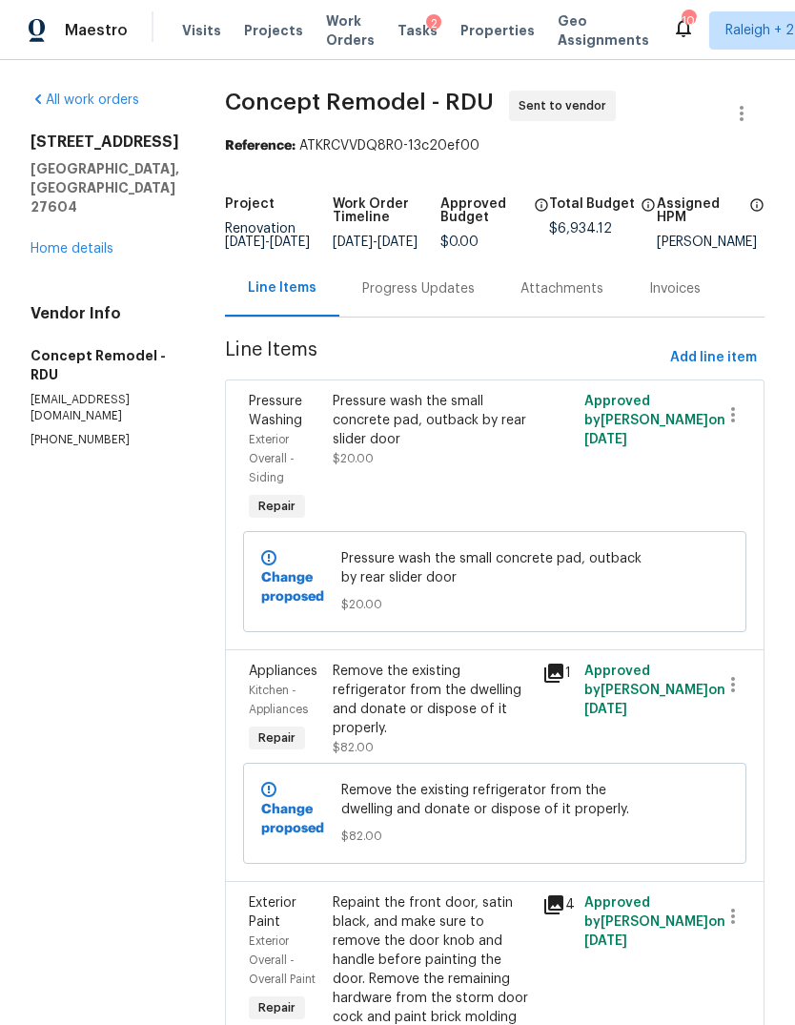
click at [98, 255] on link "Home details" at bounding box center [72, 248] width 83 height 13
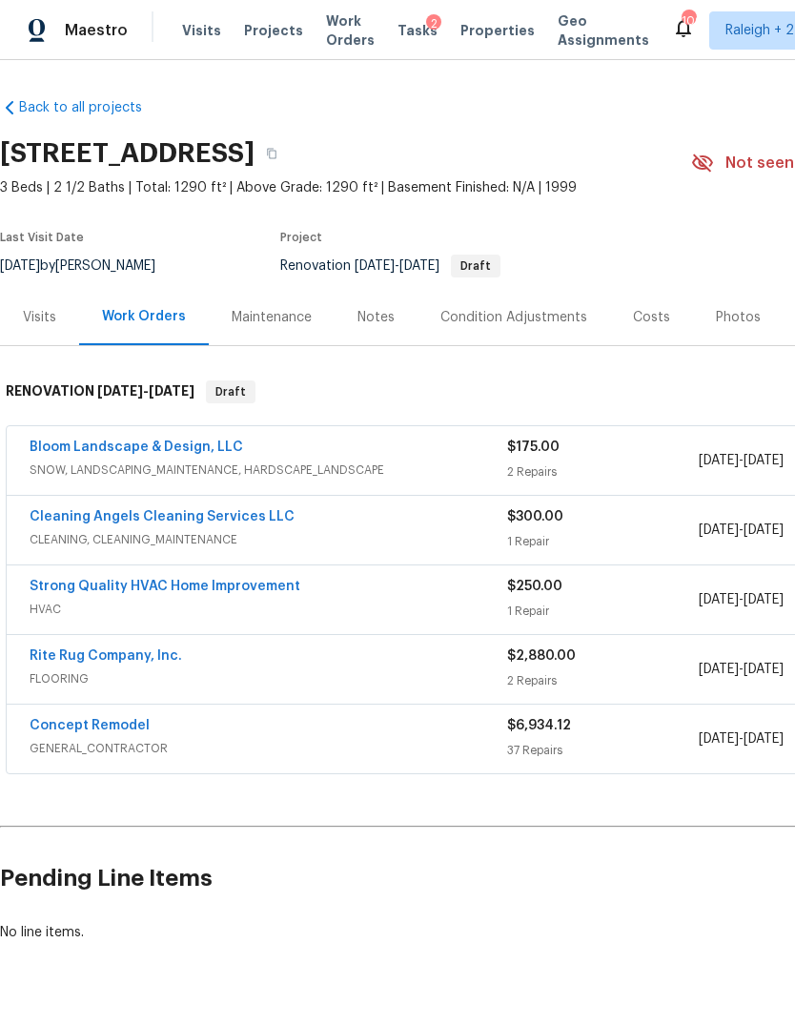
click at [140, 659] on link "Rite Rug Company, Inc." at bounding box center [106, 655] width 153 height 13
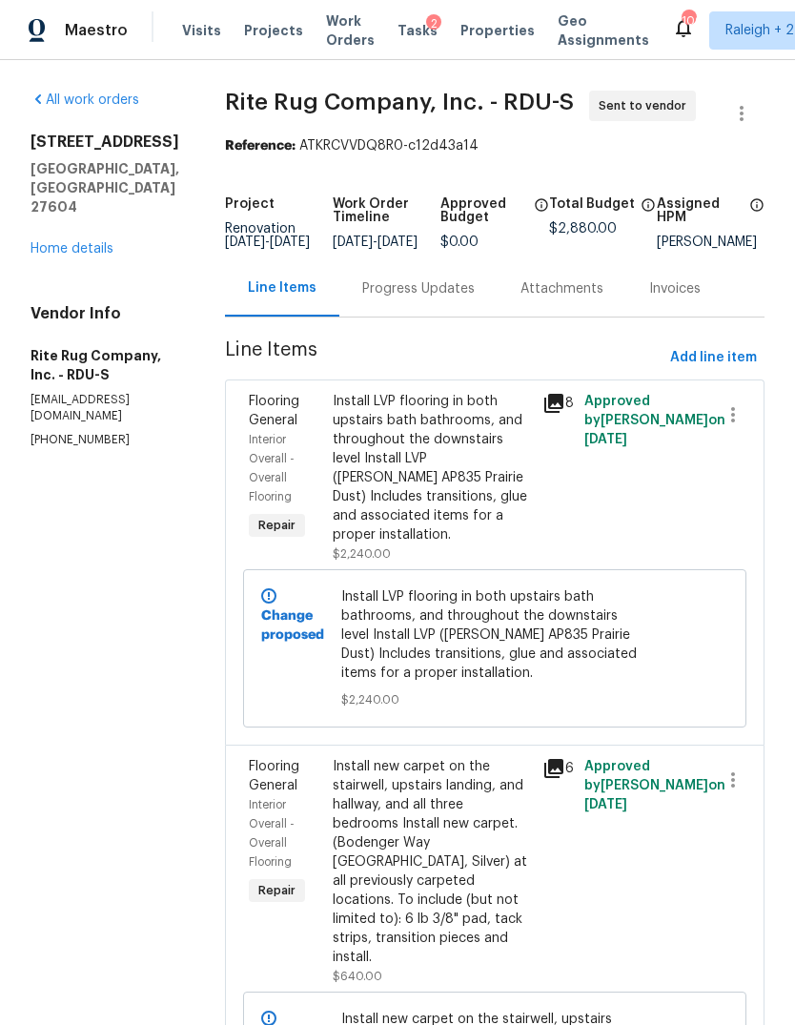
click at [89, 242] on link "Home details" at bounding box center [72, 248] width 83 height 13
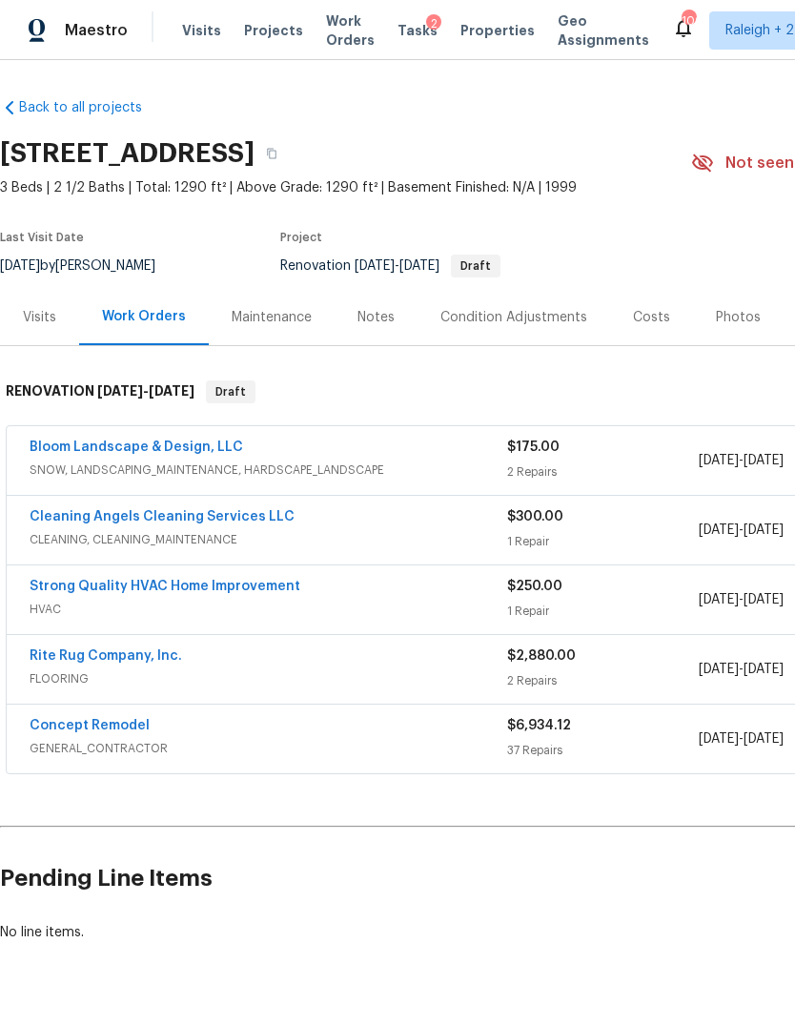
click at [268, 589] on link "Strong Quality HVAC Home Improvement" at bounding box center [165, 586] width 271 height 13
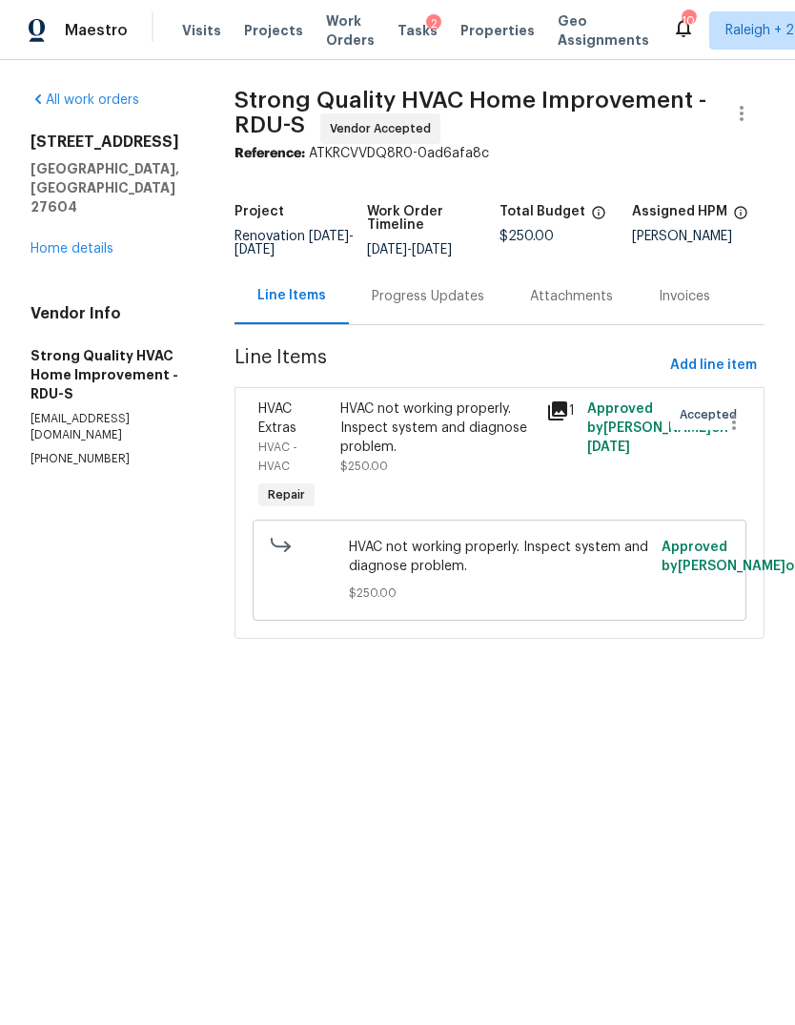
click at [95, 242] on link "Home details" at bounding box center [72, 248] width 83 height 13
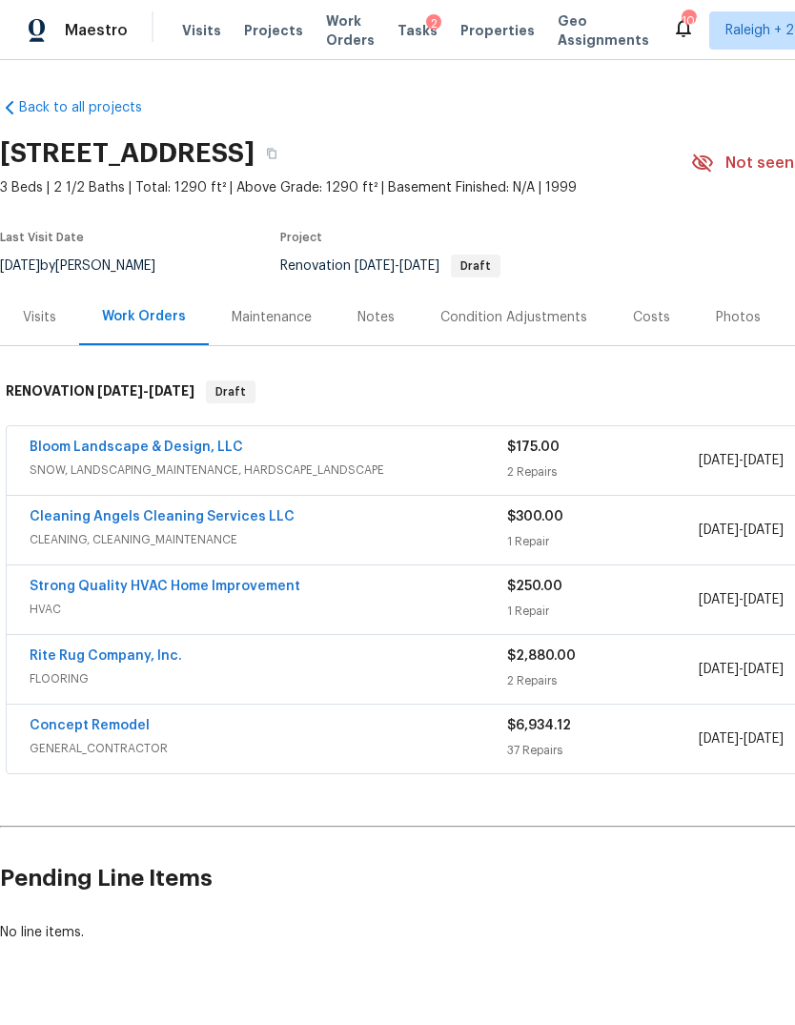
click at [210, 519] on link "Cleaning Angels Cleaning Services LLC" at bounding box center [162, 516] width 265 height 13
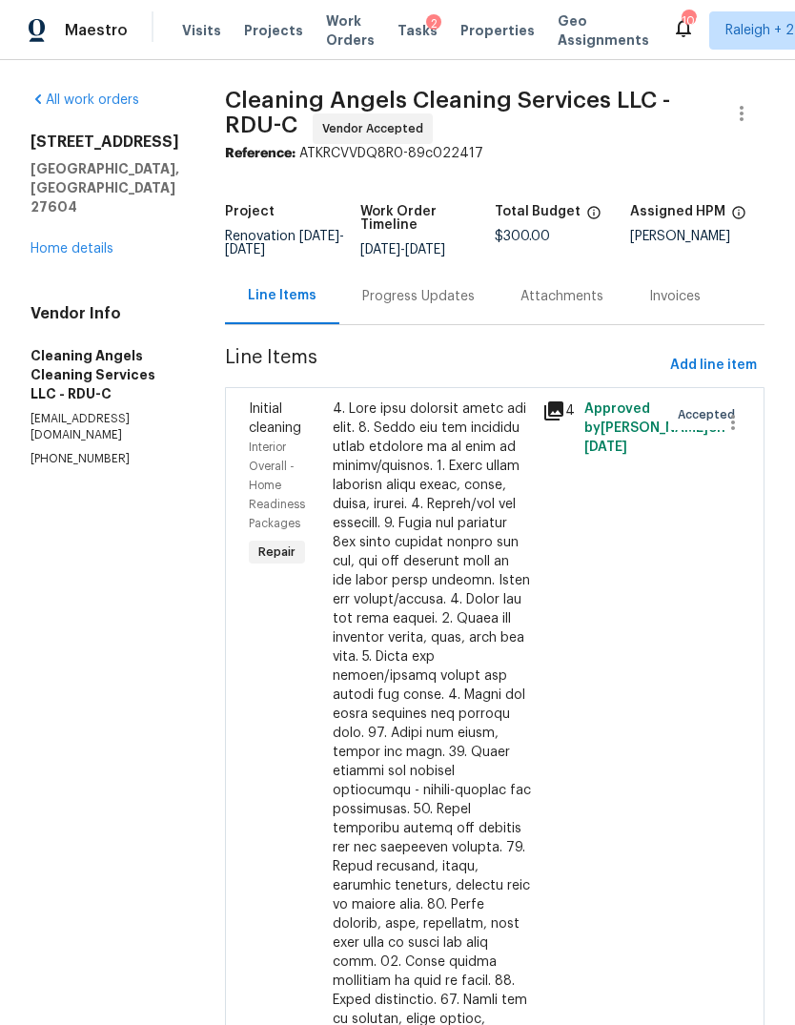
click at [71, 242] on link "Home details" at bounding box center [72, 248] width 83 height 13
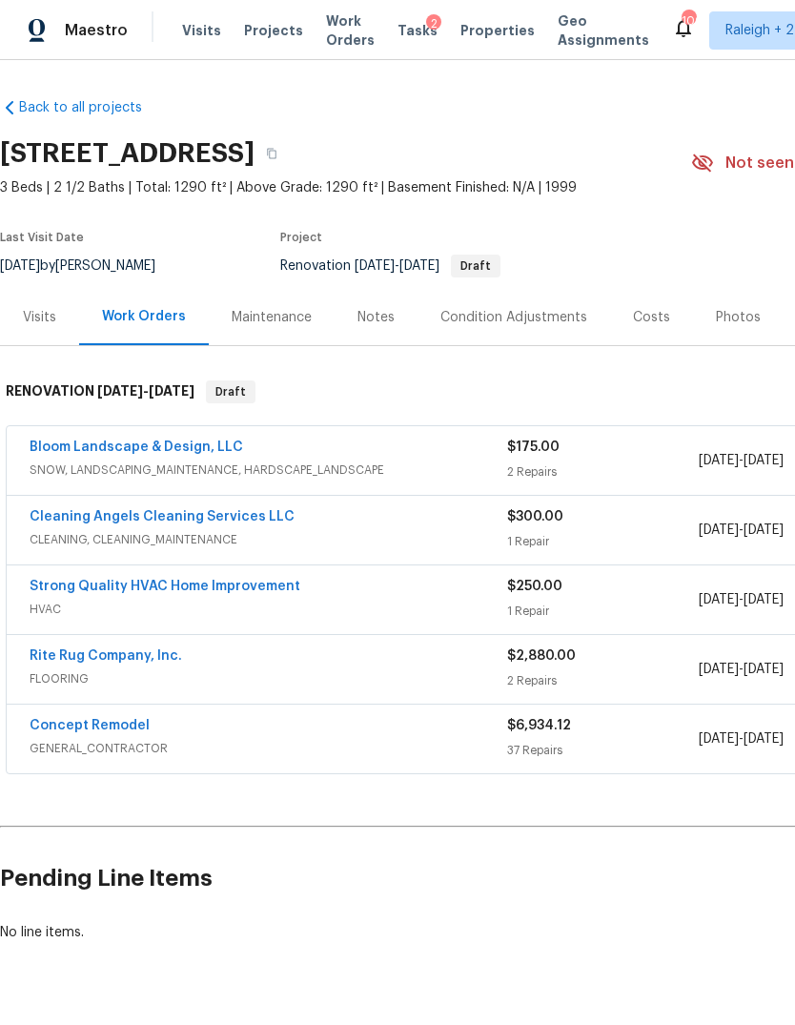
click at [145, 653] on link "Rite Rug Company, Inc." at bounding box center [106, 655] width 153 height 13
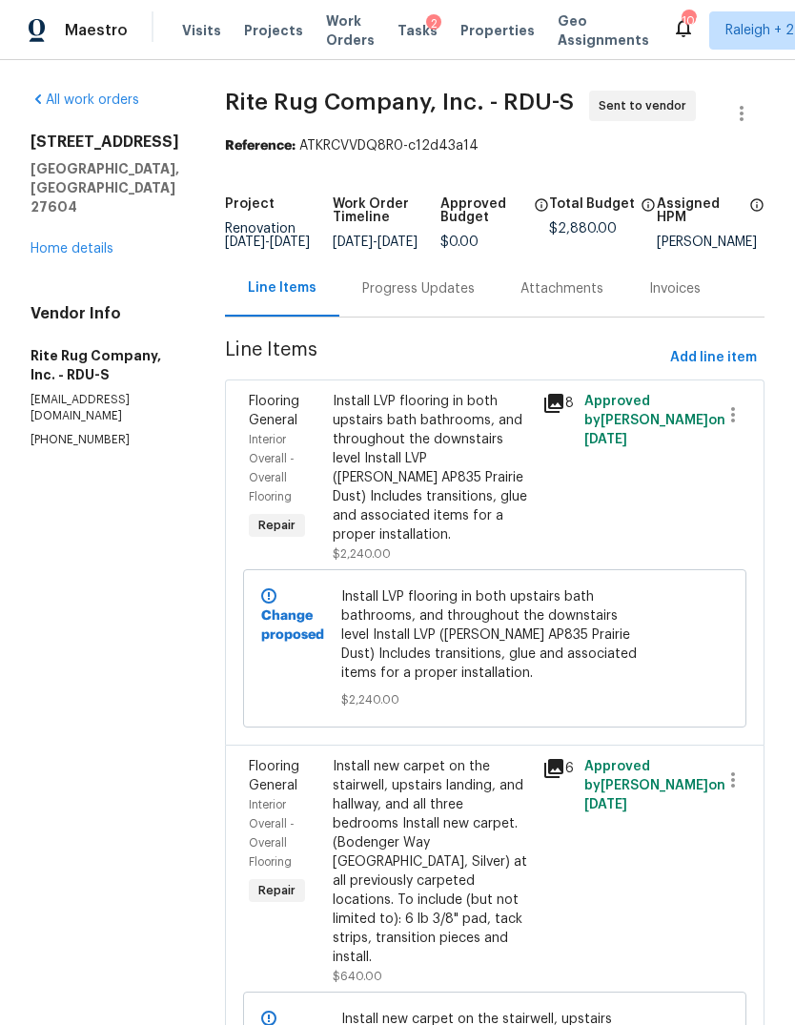
click at [470, 486] on div "Install LVP flooring in both upstairs bath bathrooms, and throughout the downst…" at bounding box center [432, 468] width 198 height 153
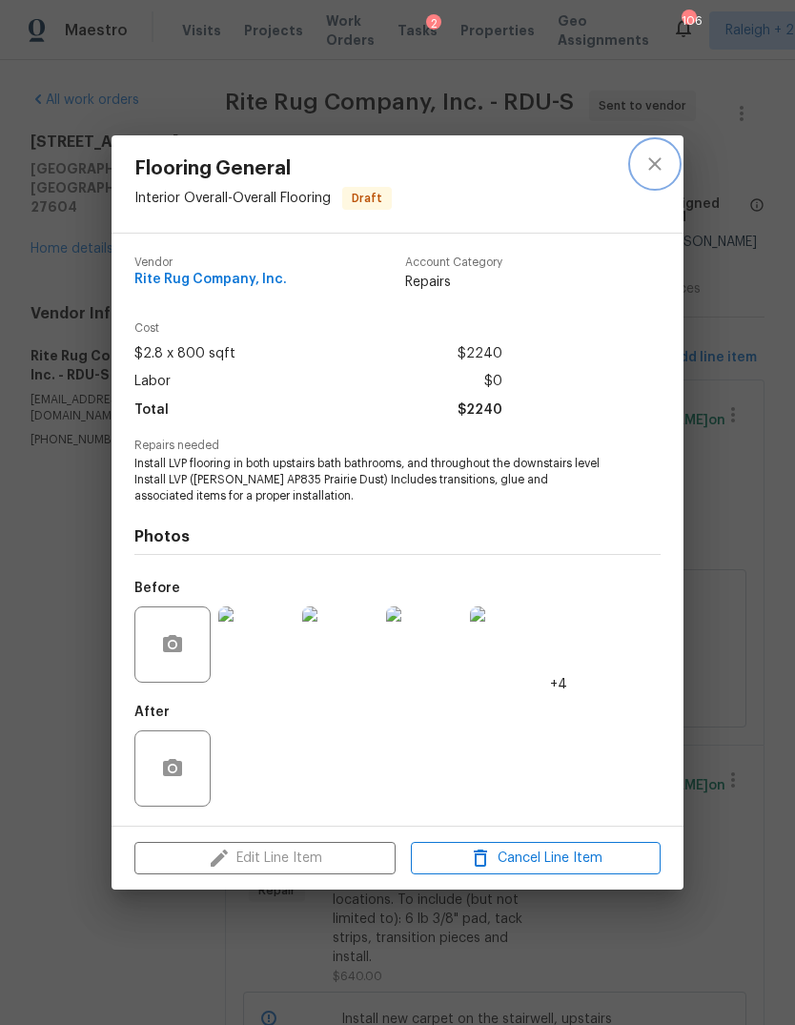
click at [651, 162] on icon "close" at bounding box center [654, 164] width 23 height 23
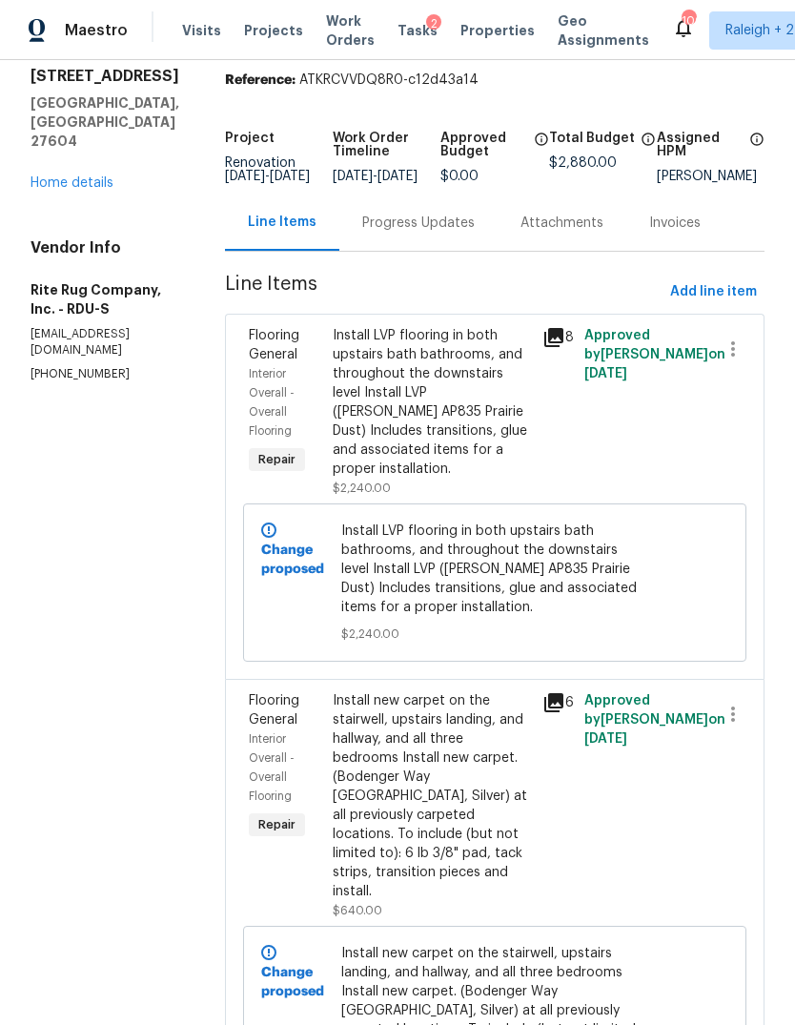
scroll to position [49, 0]
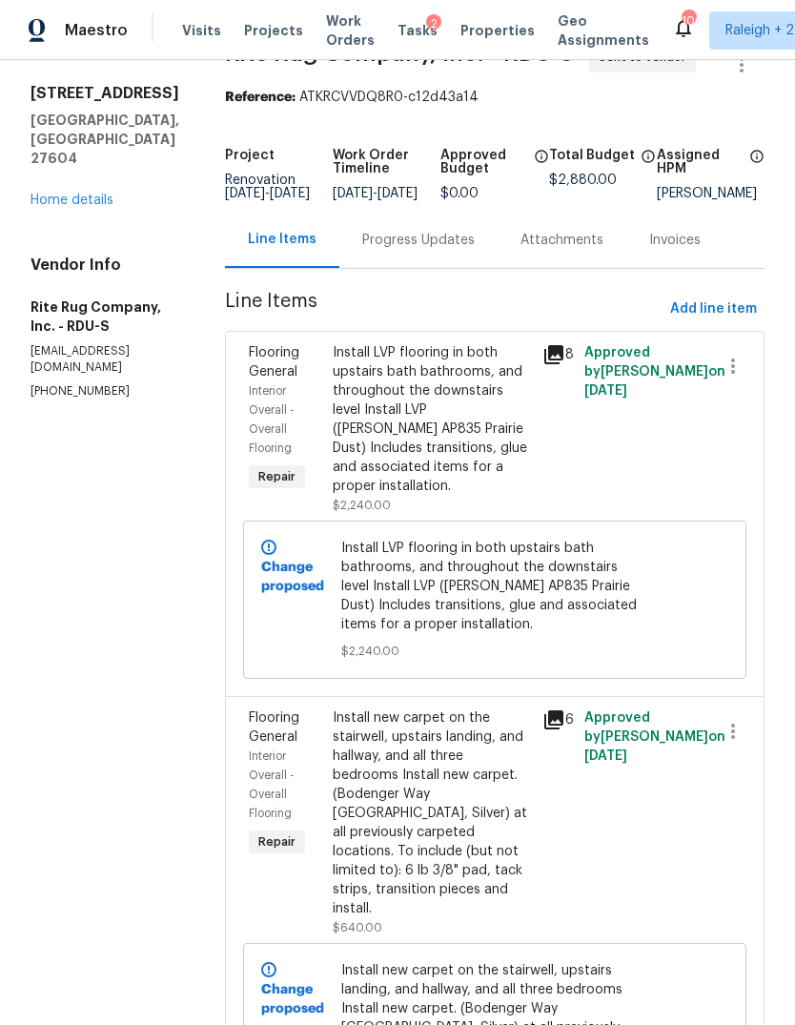
click at [111, 194] on link "Home details" at bounding box center [72, 200] width 83 height 13
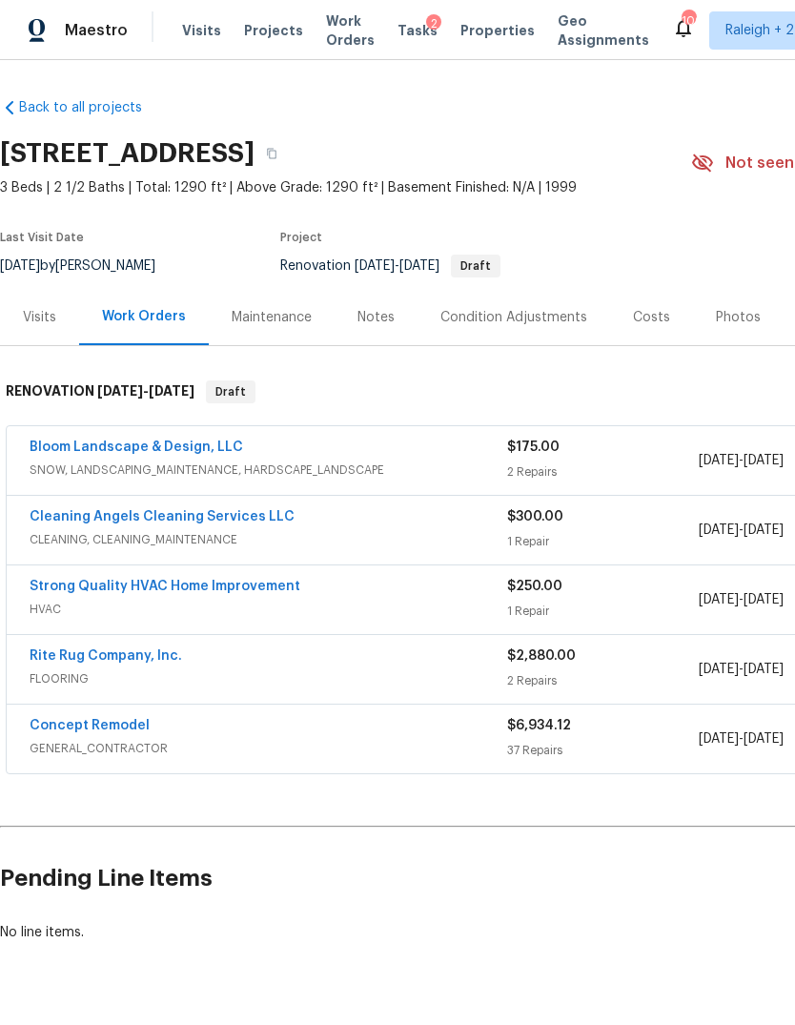
click at [204, 440] on link "Bloom Landscape & Design, LLC" at bounding box center [137, 446] width 214 height 13
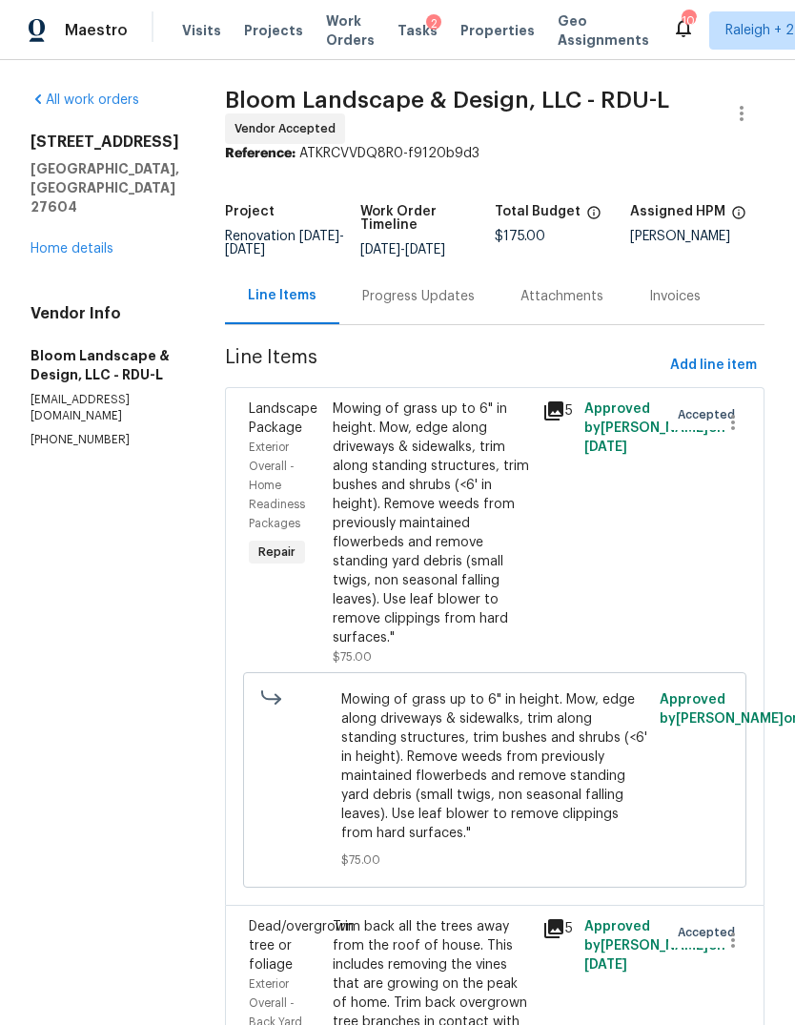
click at [462, 522] on div "Mowing of grass up to 6" in height. Mow, edge along driveways & sidewalks, trim…" at bounding box center [432, 523] width 198 height 248
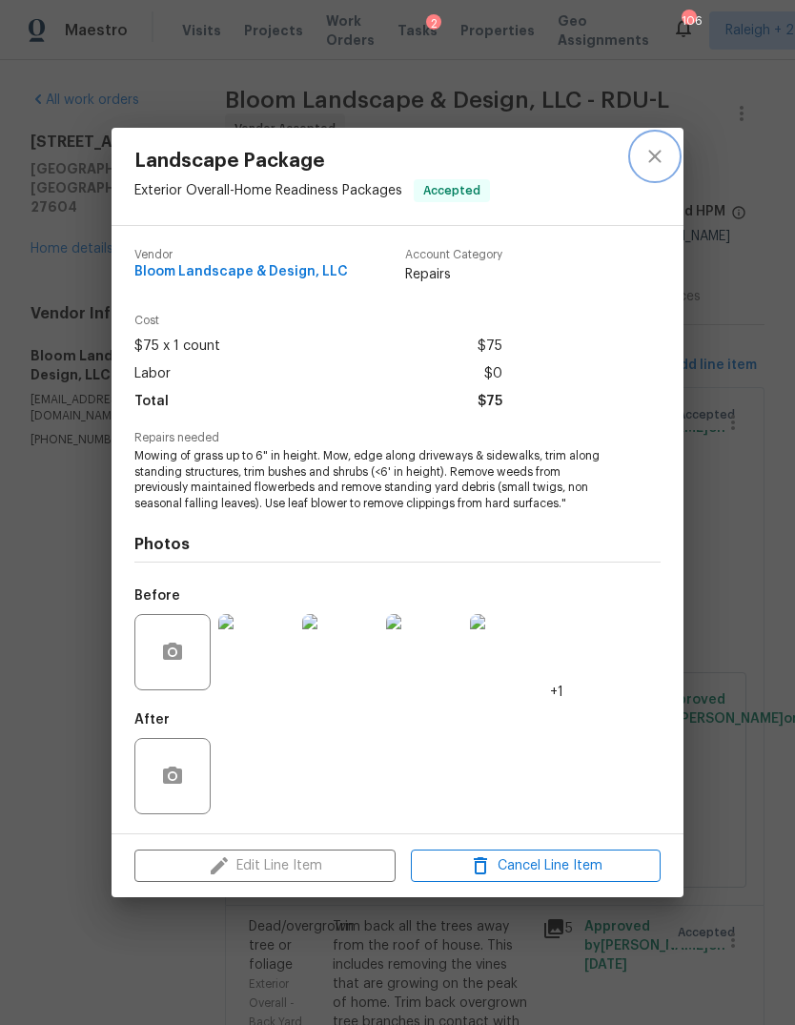
click at [671, 144] on button "close" at bounding box center [655, 156] width 46 height 46
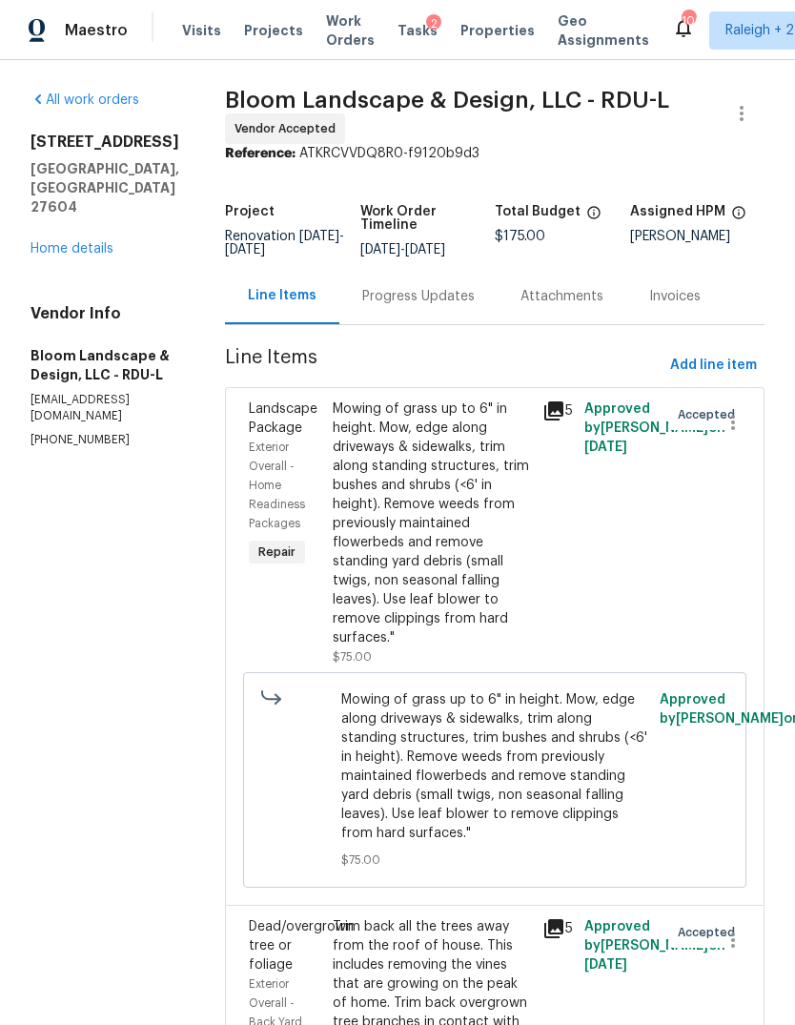
click at [93, 242] on link "Home details" at bounding box center [72, 248] width 83 height 13
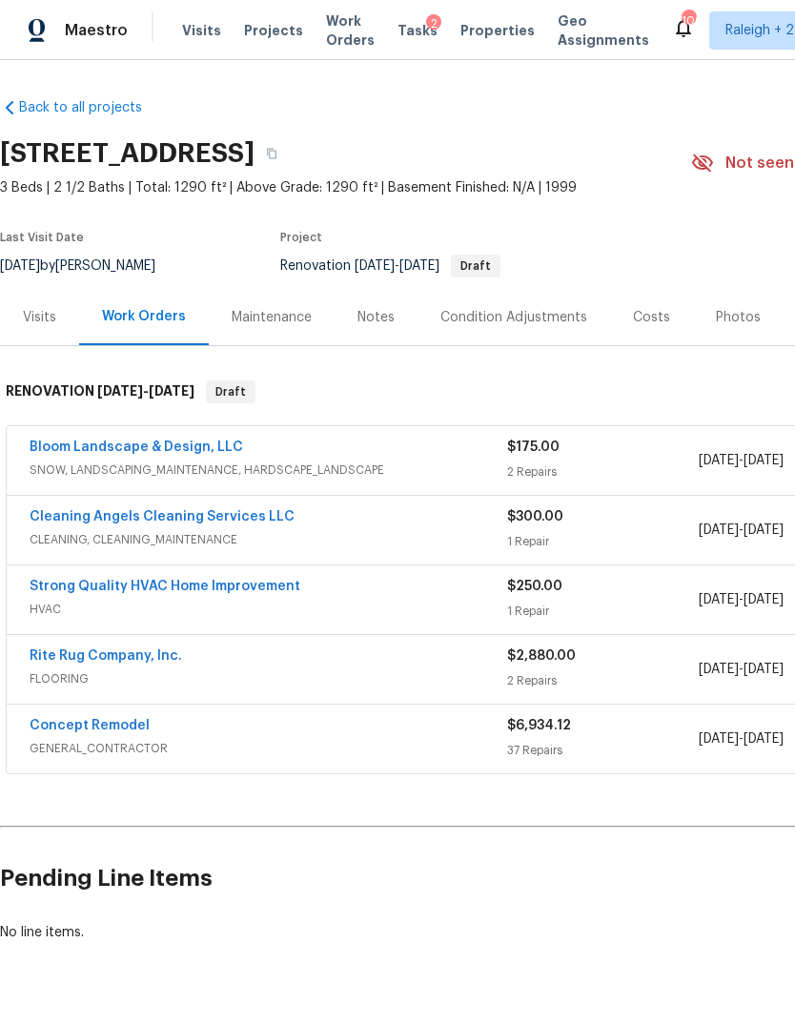
click at [126, 727] on link "Concept Remodel" at bounding box center [90, 725] width 120 height 13
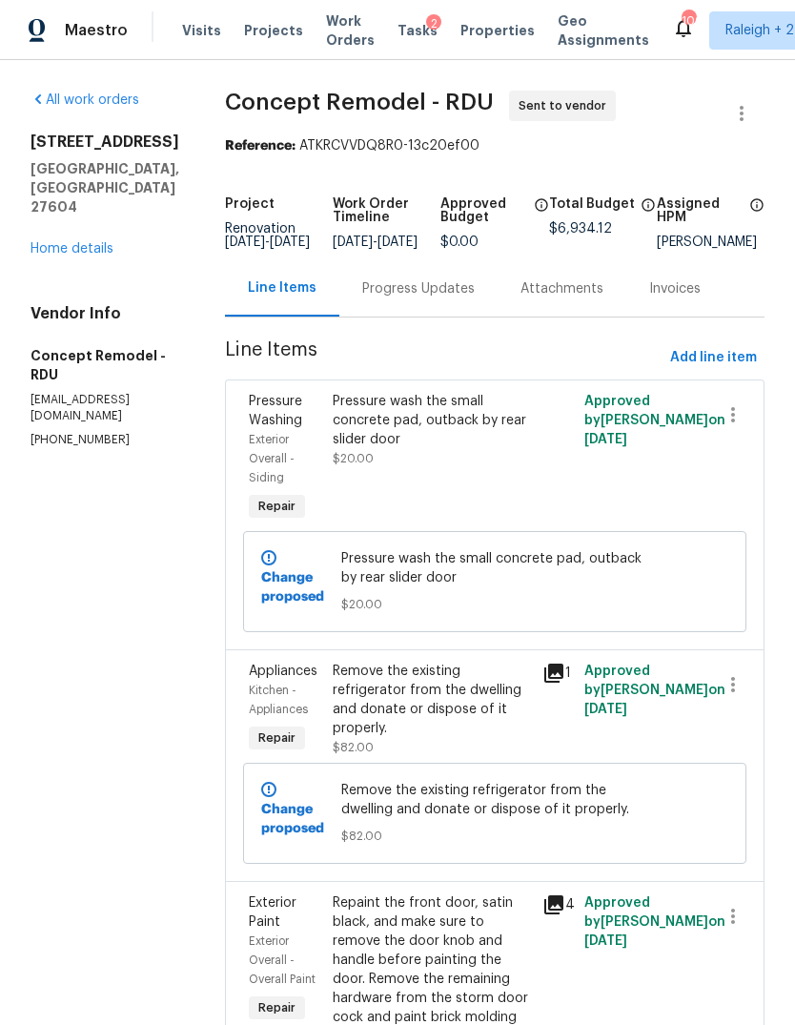
click at [100, 242] on link "Home details" at bounding box center [72, 248] width 83 height 13
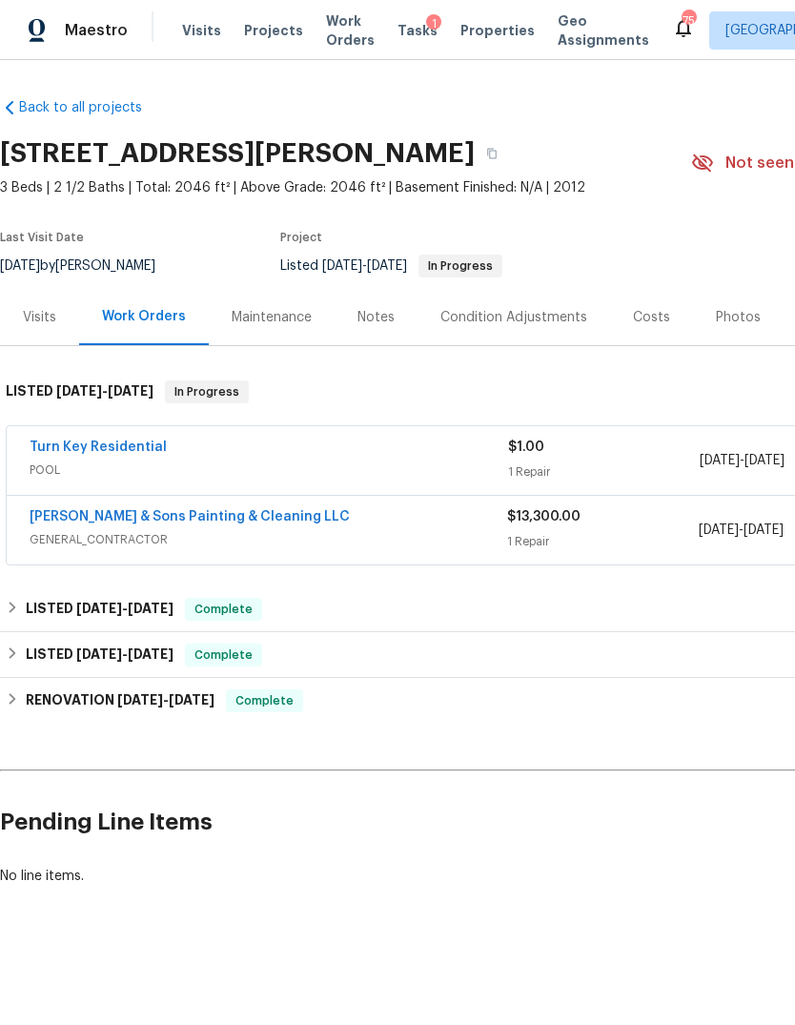
click at [243, 512] on link "Hodge & Sons Painting & Cleaning LLC" at bounding box center [190, 516] width 320 height 13
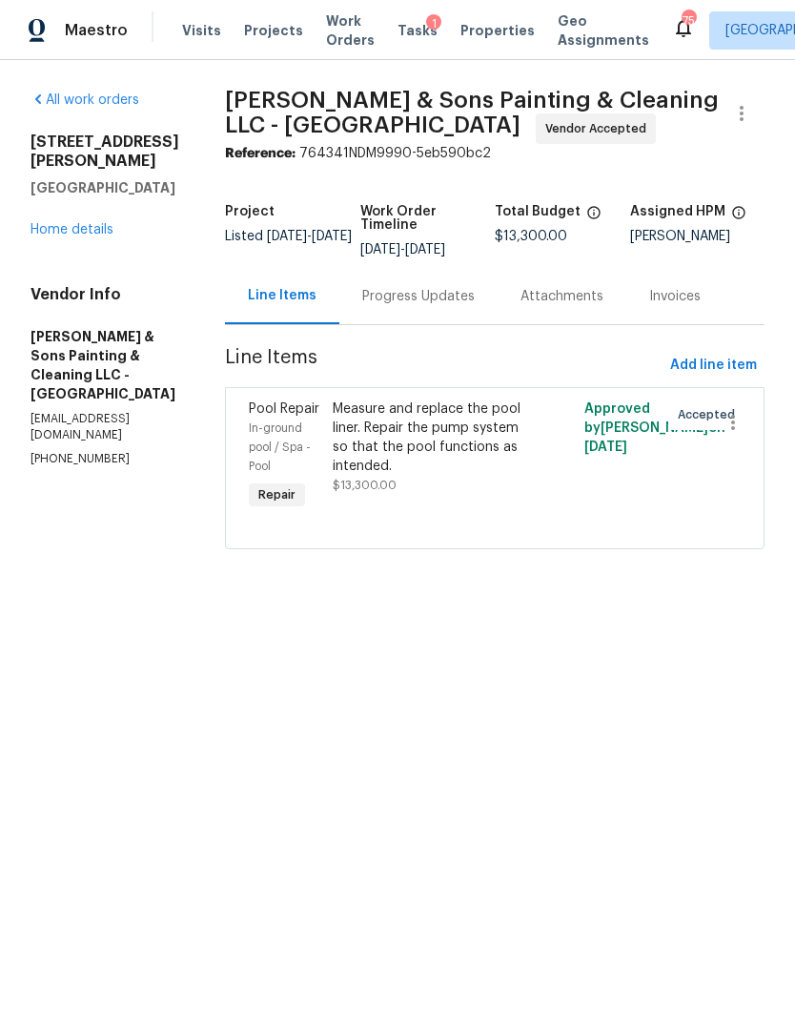
click at [421, 295] on div "Progress Updates" at bounding box center [418, 296] width 112 height 19
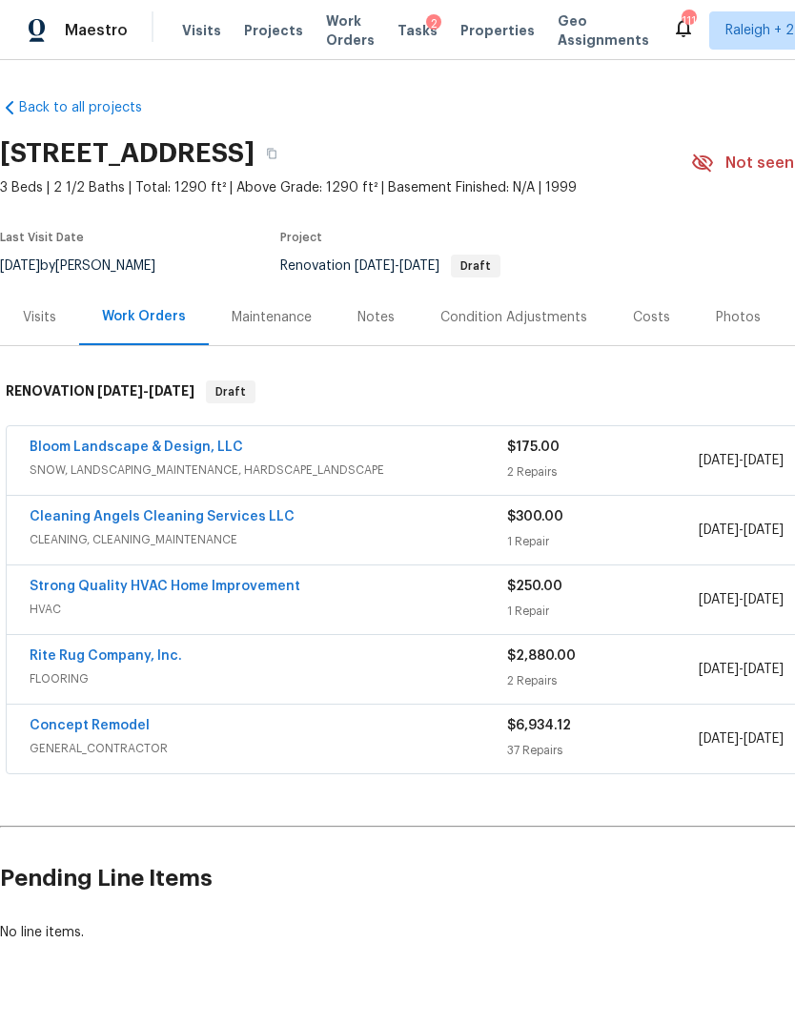
click at [402, 39] on div "Tasks 2" at bounding box center [418, 31] width 40 height 20
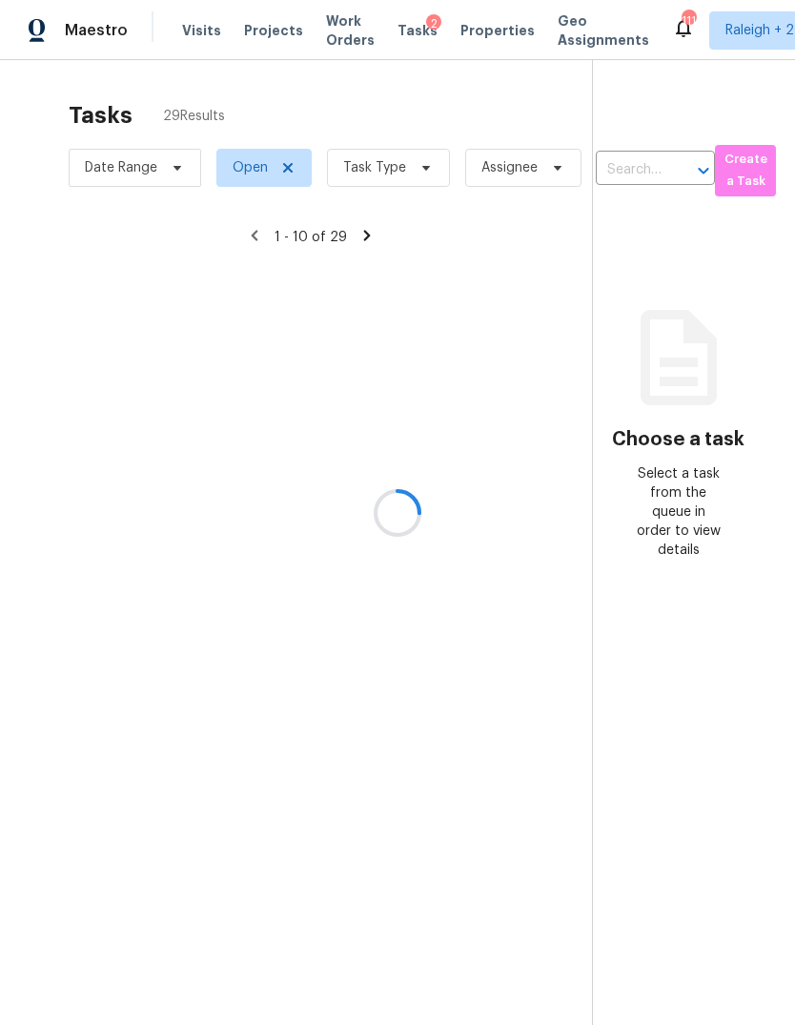
click at [422, 181] on div at bounding box center [397, 512] width 795 height 1025
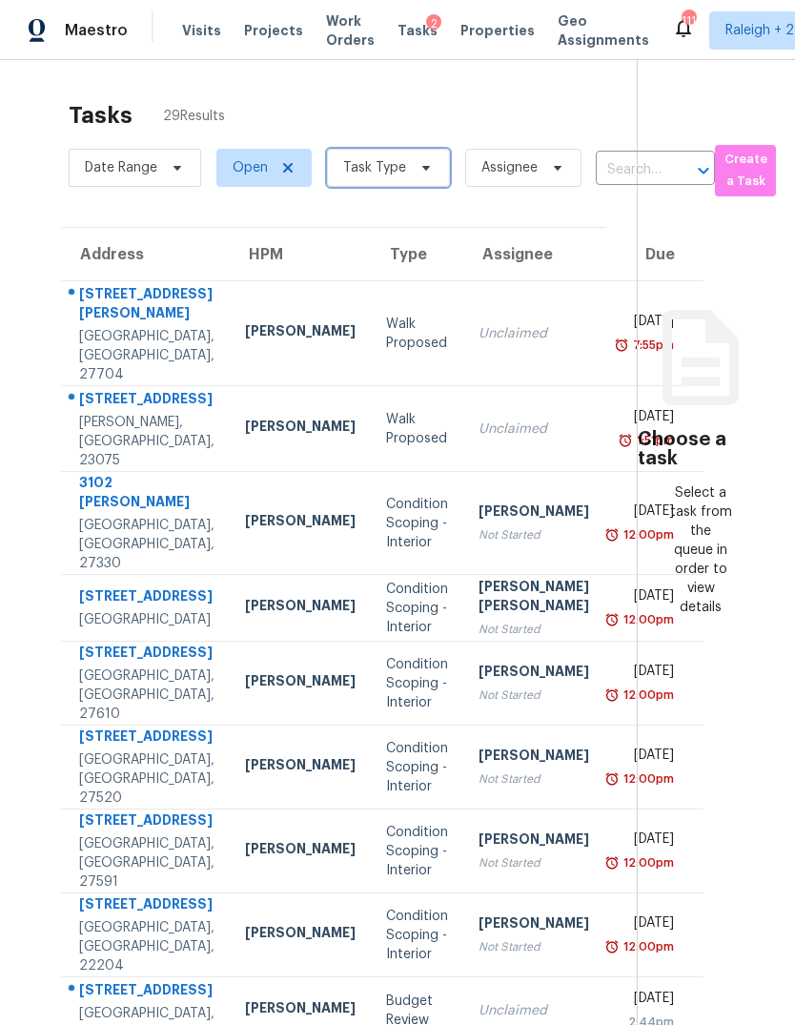
click at [427, 166] on icon at bounding box center [426, 167] width 15 height 15
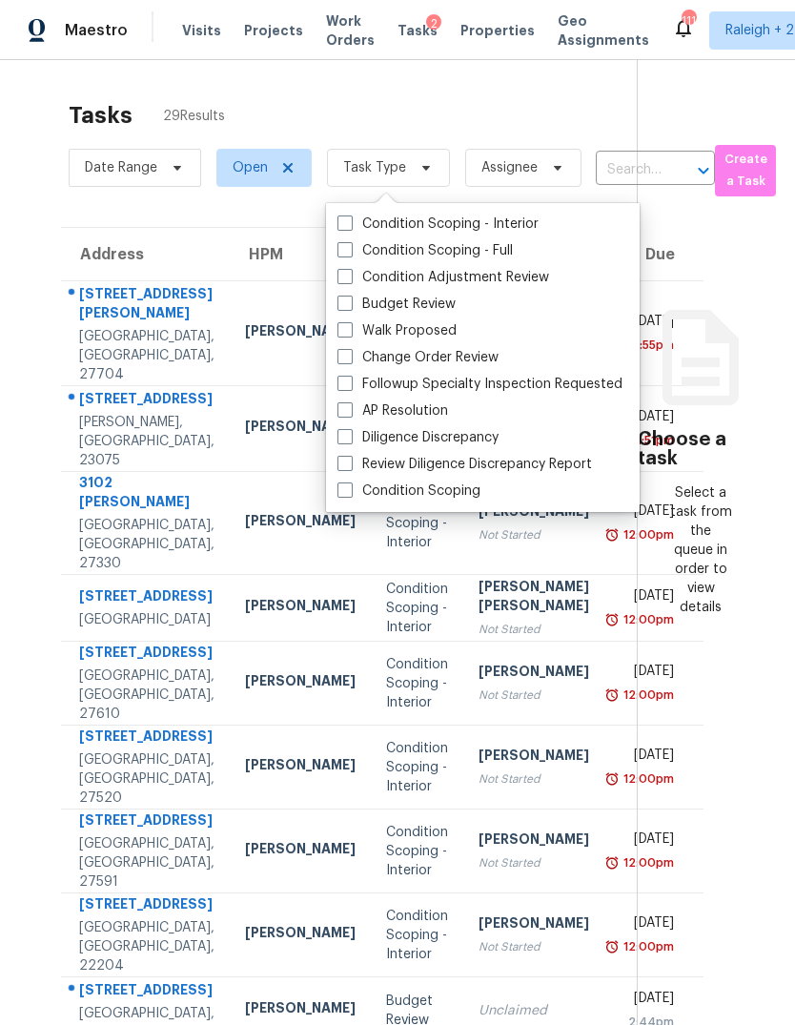
click at [351, 277] on span at bounding box center [344, 276] width 15 height 15
click at [350, 277] on input "Condition Adjustment Review" at bounding box center [343, 274] width 12 height 12
checkbox input "true"
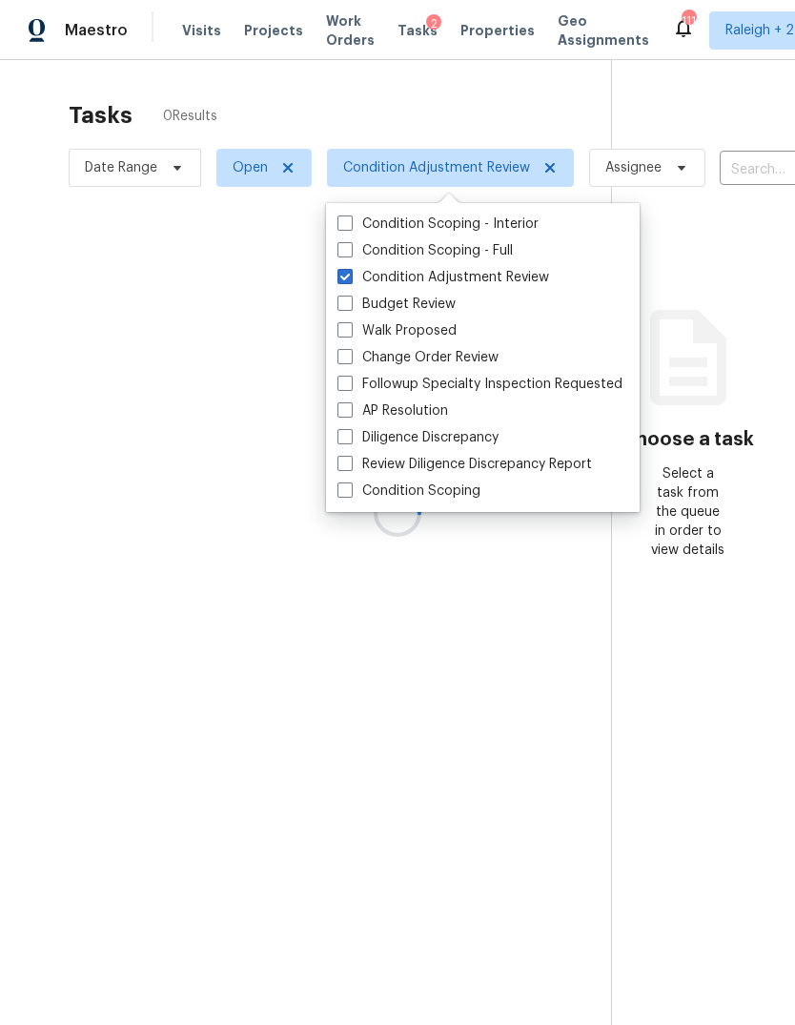
click at [353, 307] on label "Budget Review" at bounding box center [396, 304] width 118 height 19
click at [350, 307] on input "Budget Review" at bounding box center [343, 301] width 12 height 12
checkbox input "true"
click at [353, 366] on label "Change Order Review" at bounding box center [417, 357] width 161 height 19
click at [350, 360] on input "Change Order Review" at bounding box center [343, 354] width 12 height 12
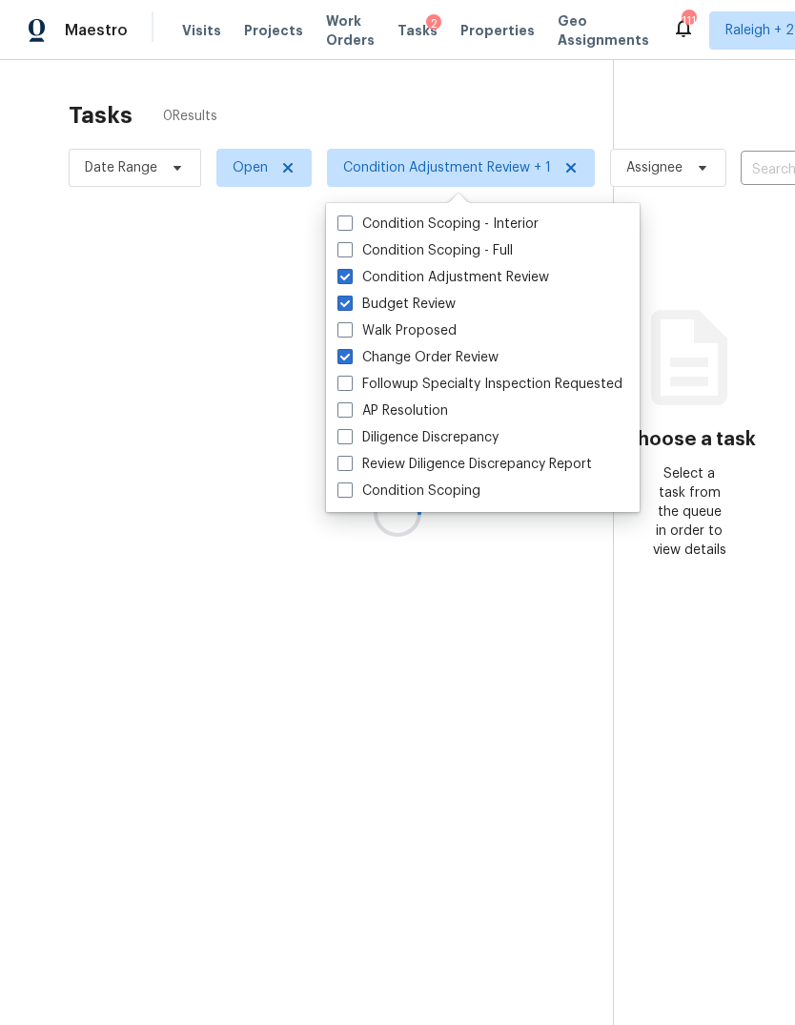
checkbox input "true"
click at [350, 392] on label "Followup Specialty Inspection Requested" at bounding box center [479, 384] width 285 height 19
click at [350, 387] on input "Followup Specialty Inspection Requested" at bounding box center [343, 381] width 12 height 12
click at [356, 388] on label "Followup Specialty Inspection Requested" at bounding box center [479, 384] width 285 height 19
click at [350, 387] on input "Followup Specialty Inspection Requested" at bounding box center [343, 381] width 12 height 12
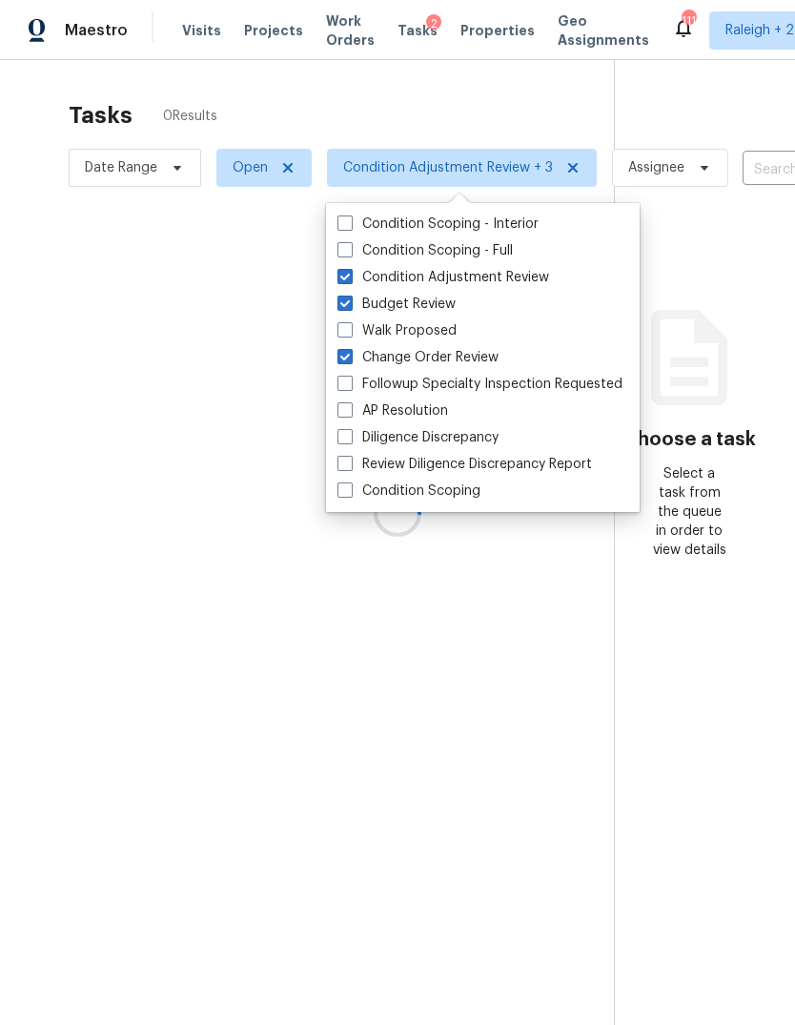
checkbox input "false"
click at [357, 406] on label "AP Resolution" at bounding box center [392, 410] width 111 height 19
click at [350, 406] on input "AP Resolution" at bounding box center [343, 407] width 12 height 12
checkbox input "true"
click at [351, 379] on span at bounding box center [344, 383] width 15 height 15
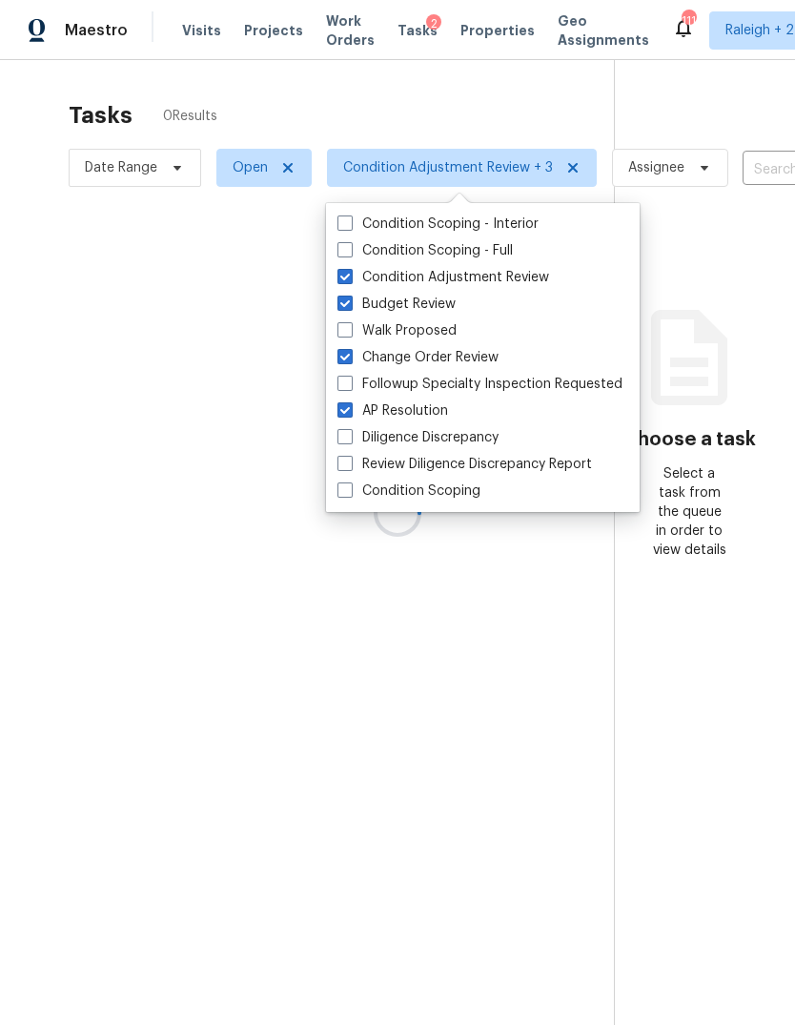
click at [350, 379] on input "Followup Specialty Inspection Requested" at bounding box center [343, 381] width 12 height 12
checkbox input "true"
click at [357, 438] on label "Diligence Discrepancy" at bounding box center [417, 437] width 161 height 19
click at [350, 438] on input "Diligence Discrepancy" at bounding box center [343, 434] width 12 height 12
checkbox input "true"
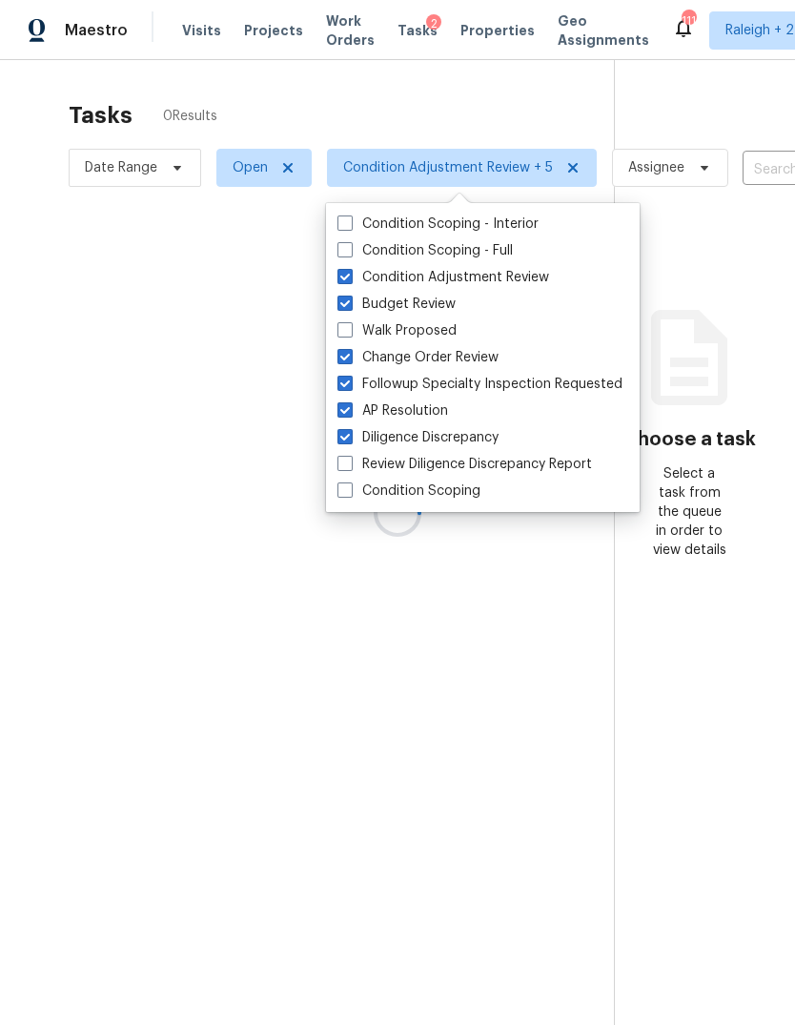
click at [354, 464] on label "Review Diligence Discrepancy Report" at bounding box center [464, 464] width 255 height 19
click at [350, 464] on input "Review Diligence Discrepancy Report" at bounding box center [343, 461] width 12 height 12
checkbox input "true"
click at [355, 498] on label "Condition Scoping" at bounding box center [408, 490] width 143 height 19
click at [350, 494] on input "Condition Scoping" at bounding box center [343, 487] width 12 height 12
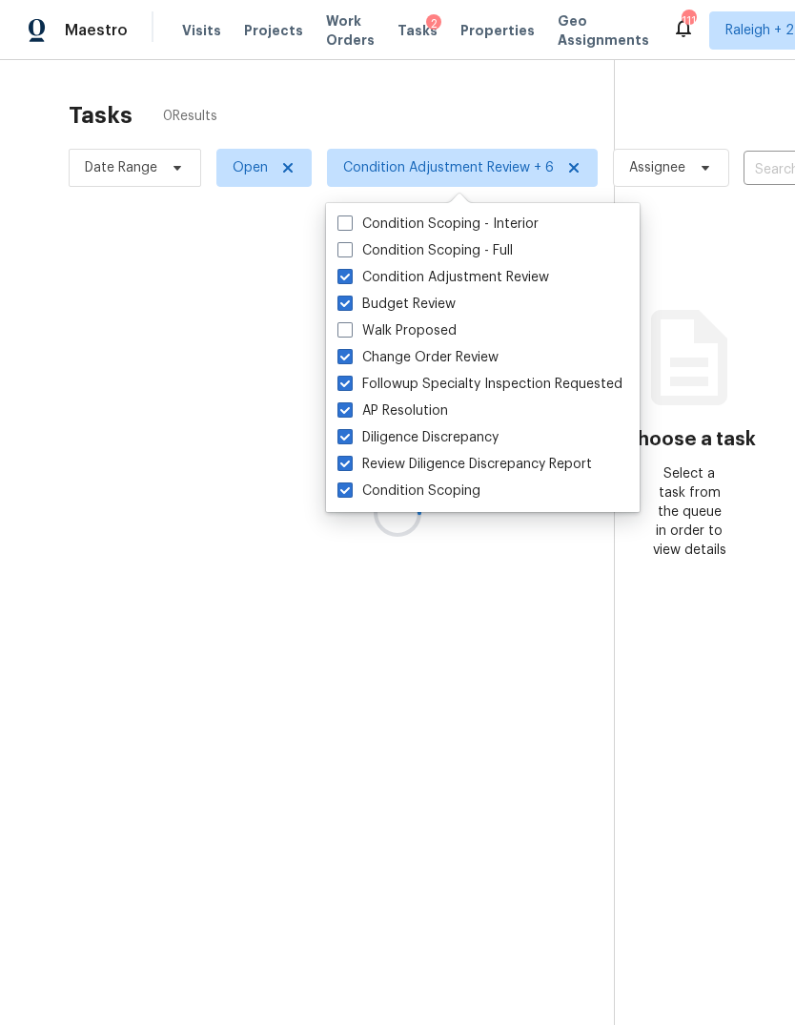
checkbox input "true"
click at [487, 104] on div at bounding box center [397, 512] width 795 height 1025
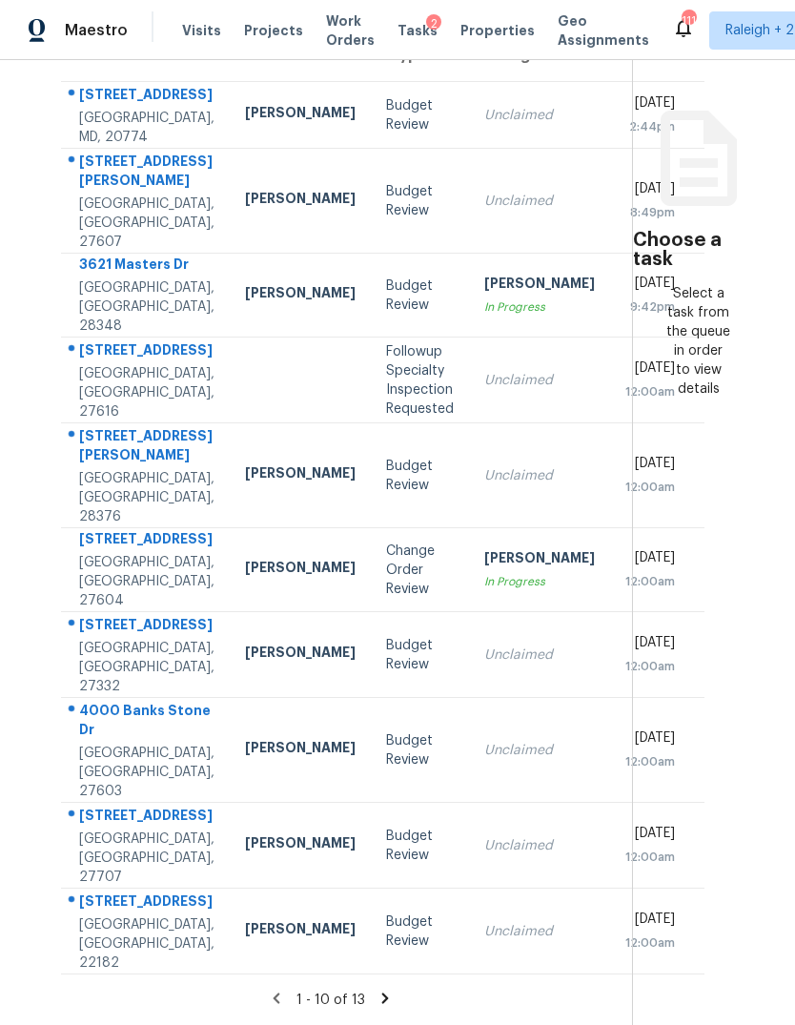
scroll to position [276, 0]
click at [484, 274] on div "[PERSON_NAME]" at bounding box center [539, 286] width 111 height 24
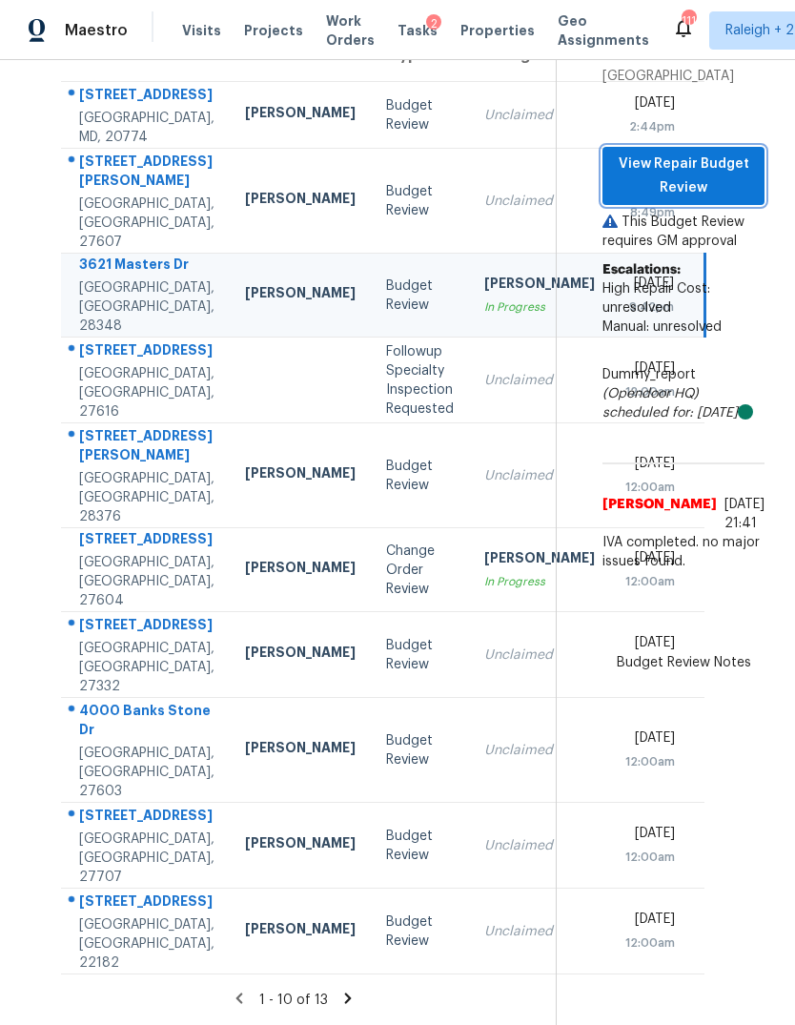
click at [730, 164] on span "View Repair Budget Review" at bounding box center [684, 176] width 132 height 47
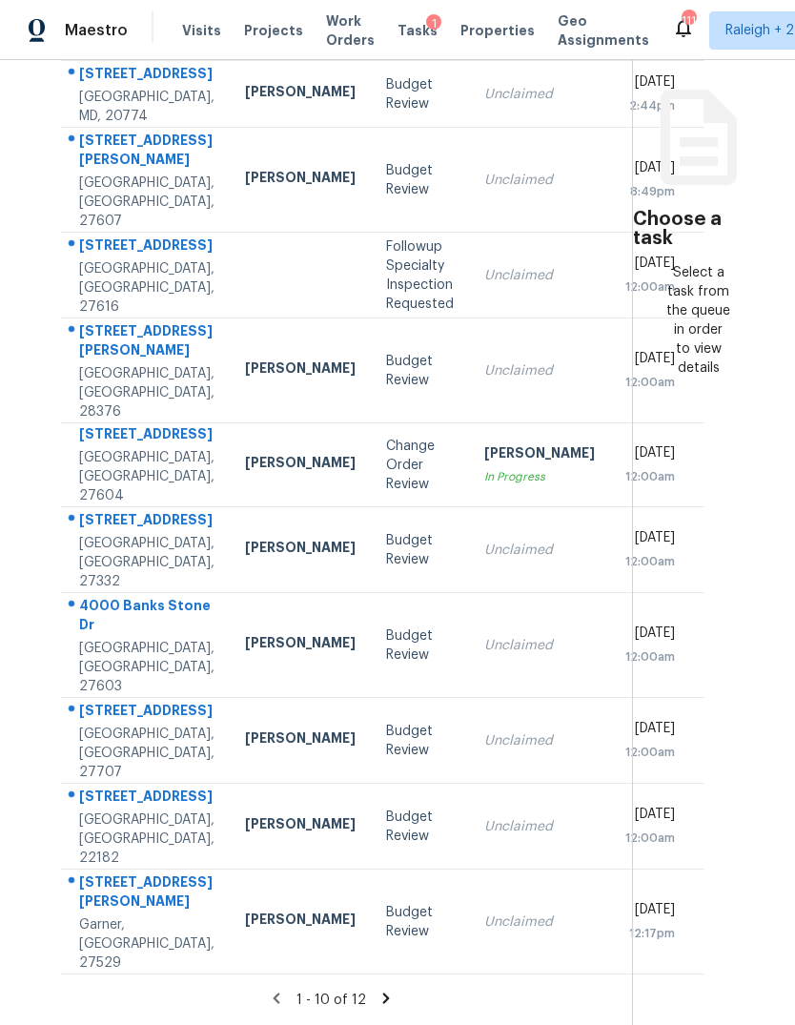
scroll to position [276, 0]
click at [496, 386] on td "Unclaimed" at bounding box center [539, 370] width 141 height 105
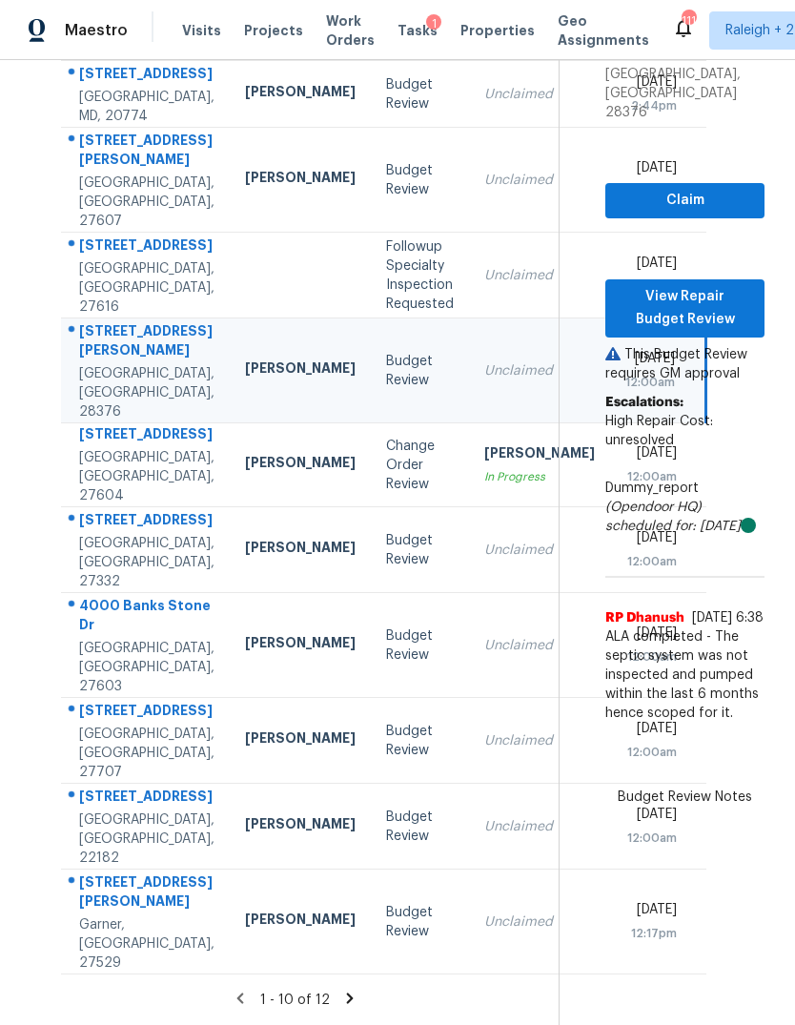
click at [469, 593] on td "Unclaimed" at bounding box center [539, 550] width 141 height 86
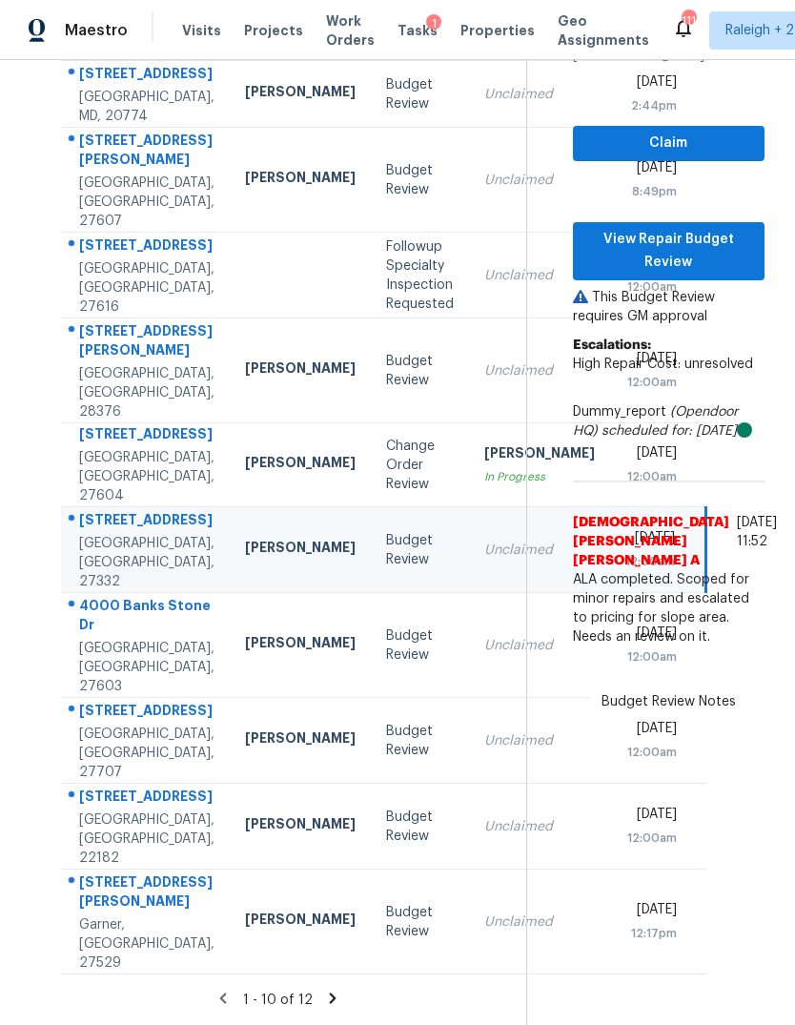
click at [469, 682] on td "Unclaimed" at bounding box center [539, 645] width 141 height 105
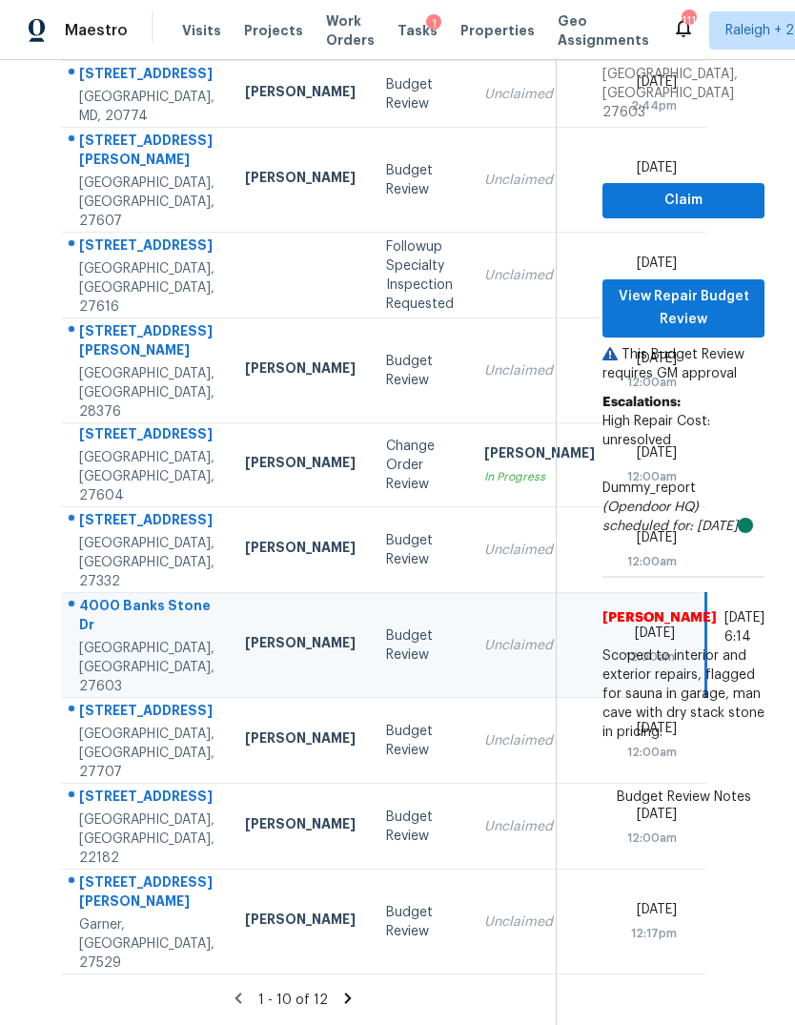
scroll to position [71, 0]
click at [474, 725] on td "Unclaimed" at bounding box center [539, 741] width 141 height 86
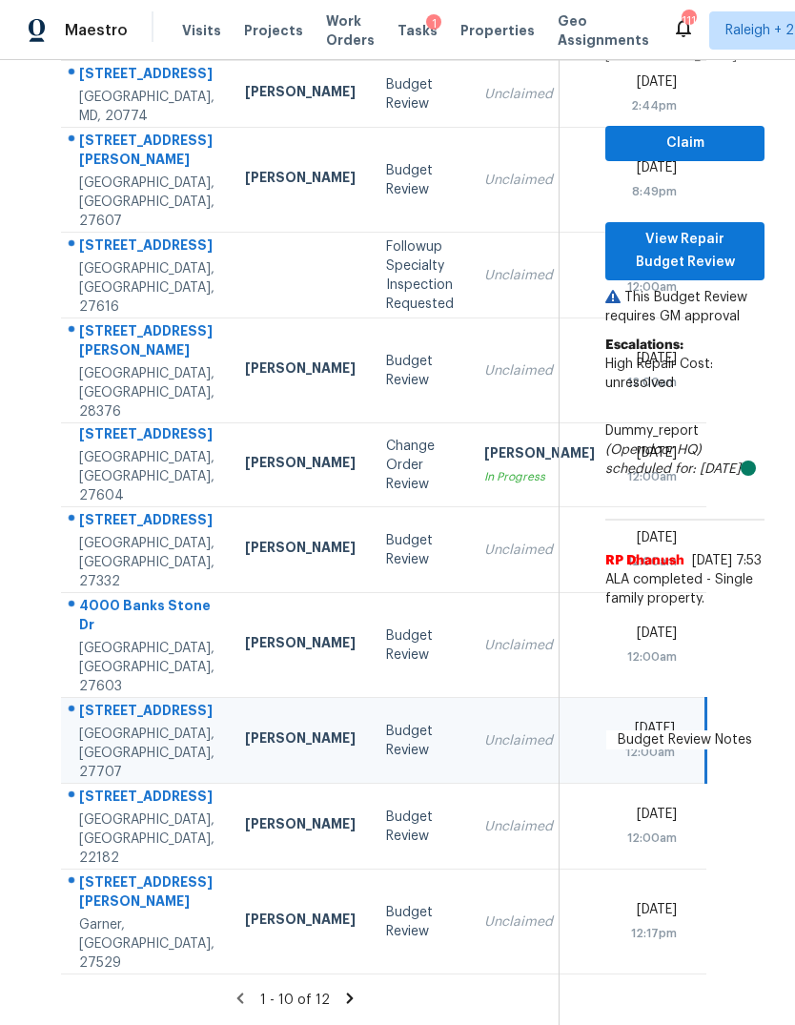
click at [477, 824] on td "Unclaimed" at bounding box center [539, 827] width 141 height 86
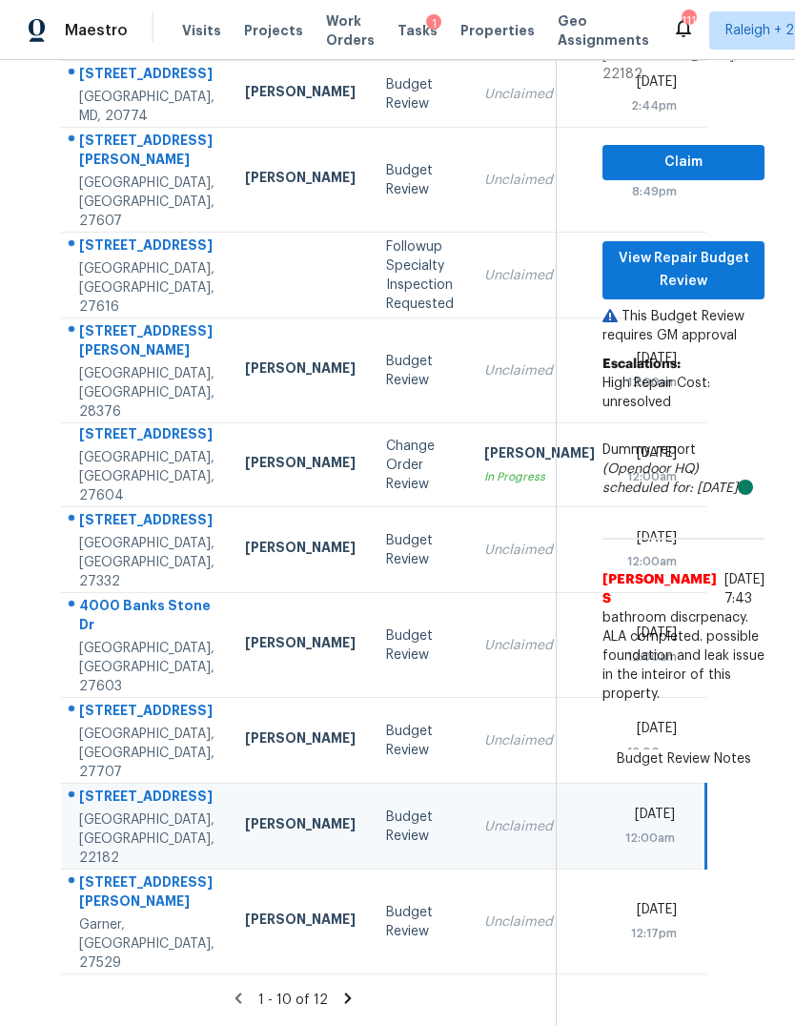
click at [484, 921] on div "Unclaimed" at bounding box center [539, 921] width 111 height 19
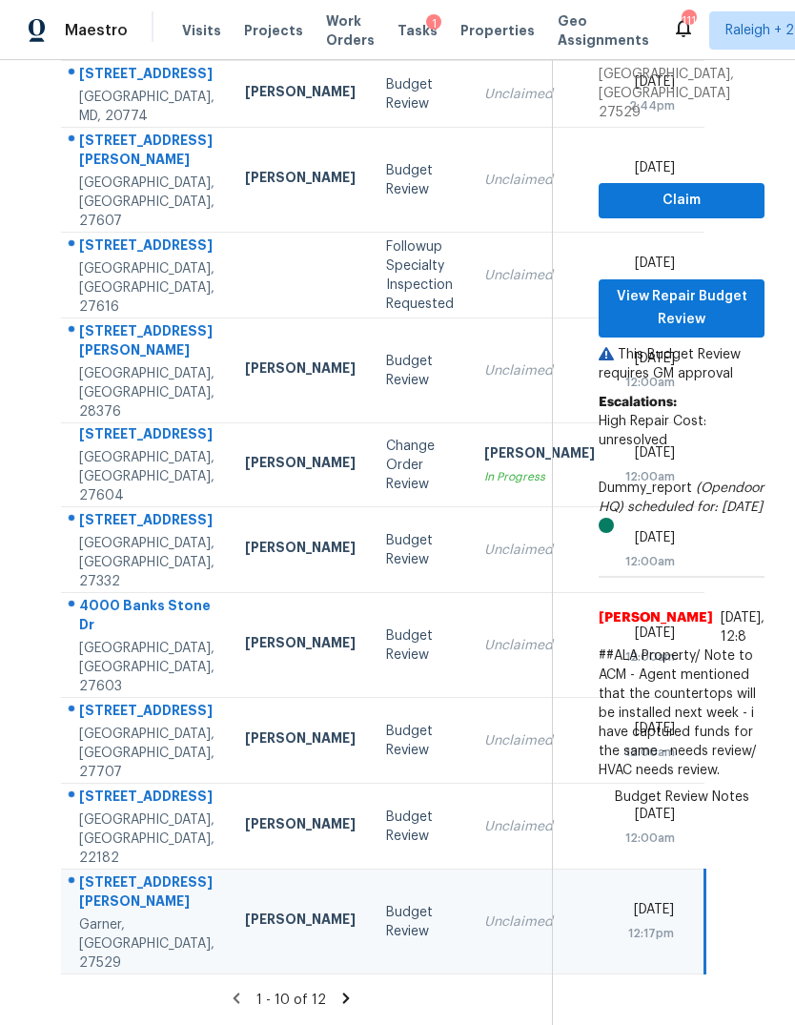
click at [355, 997] on icon at bounding box center [345, 998] width 17 height 17
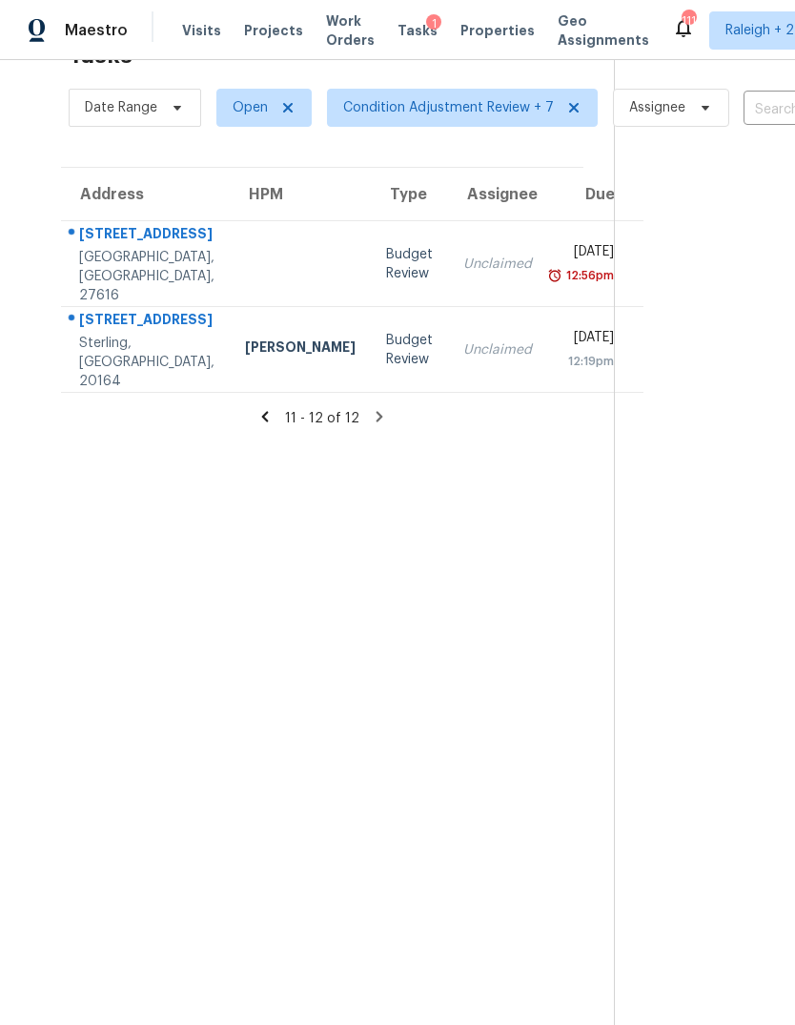
click at [547, 307] on td "[DATE] 12:19pm" at bounding box center [595, 350] width 96 height 86
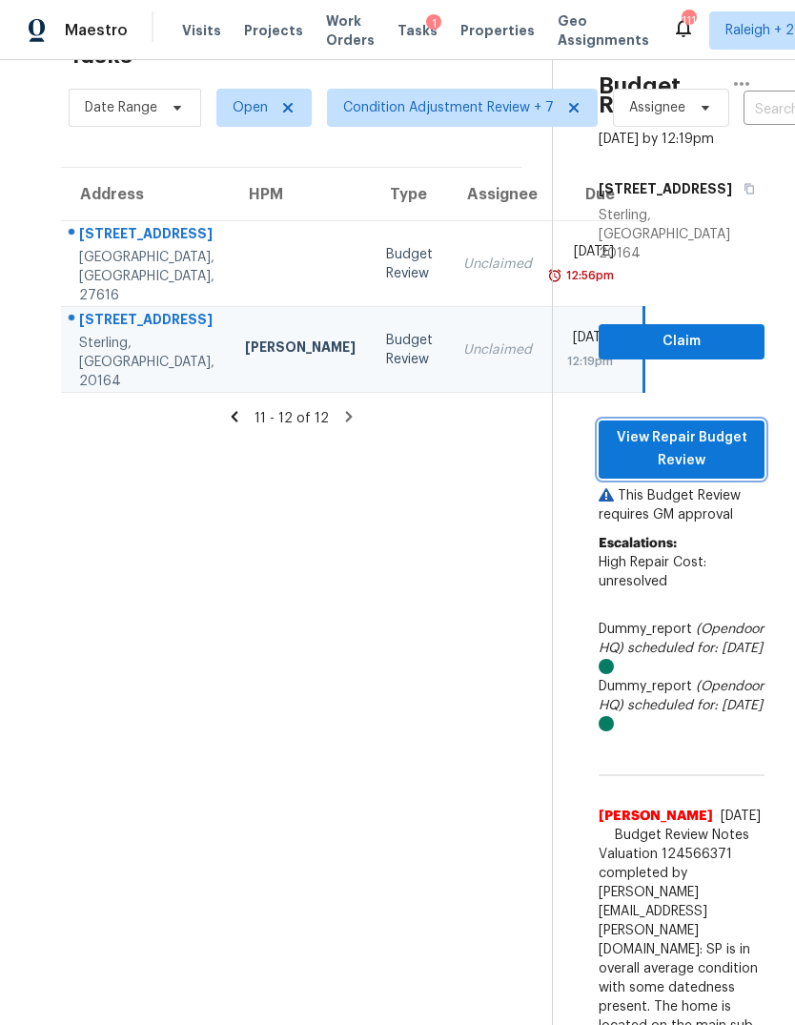
click at [736, 426] on span "View Repair Budget Review" at bounding box center [681, 449] width 135 height 47
